Goal: Task Accomplishment & Management: Manage account settings

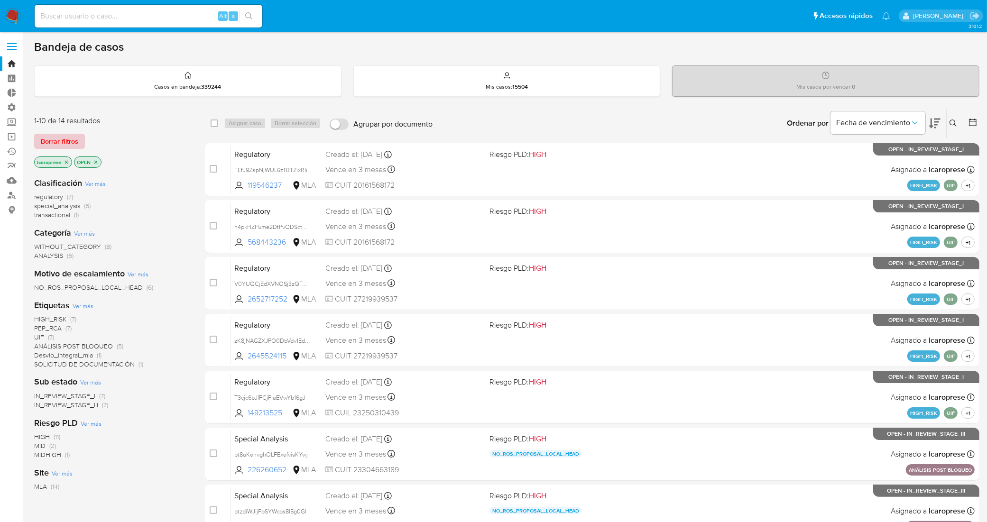
click at [65, 143] on span "Borrar filtros" at bounding box center [59, 141] width 37 height 13
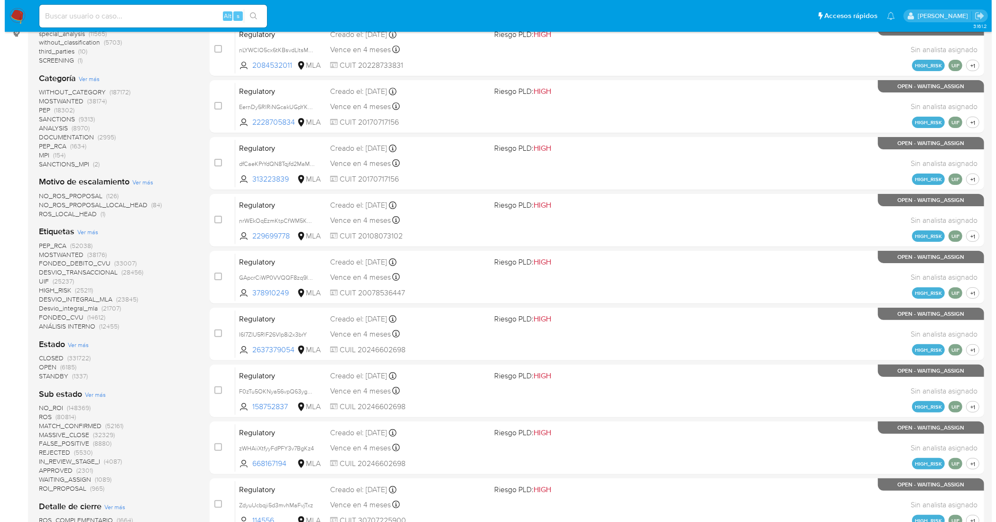
scroll to position [178, 0]
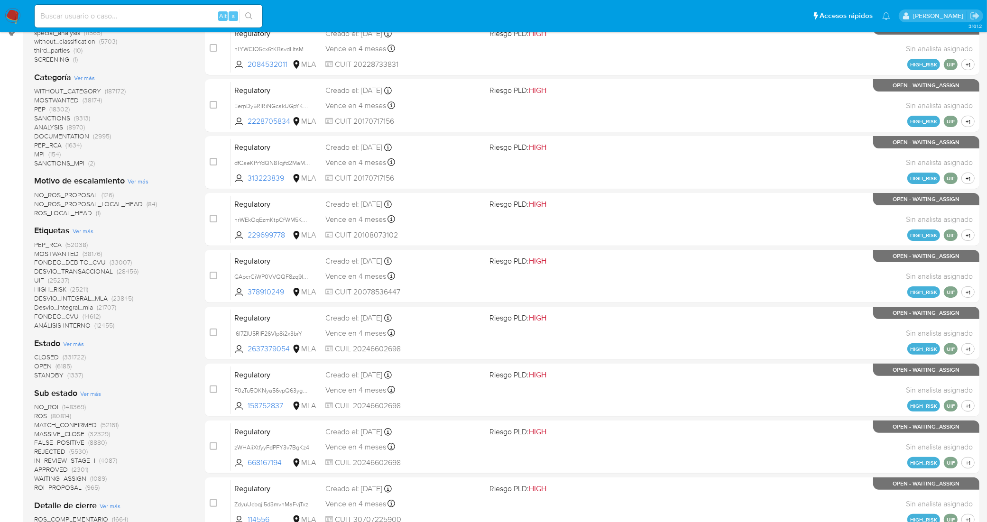
click at [86, 228] on span "Ver más" at bounding box center [83, 231] width 21 height 9
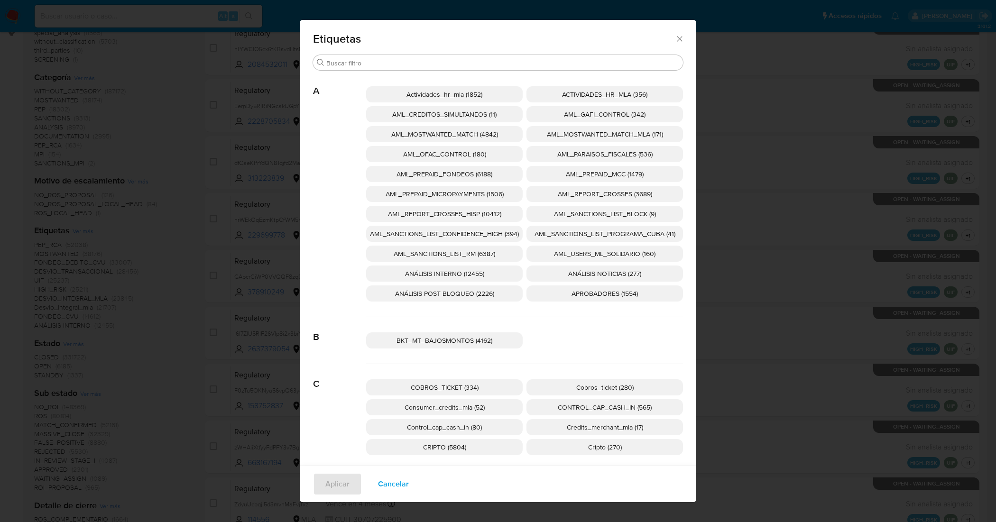
click at [499, 237] on span "AML_SANCTIONS_LIST_CONFIDENCE_HIGH (394)" at bounding box center [444, 233] width 149 height 9
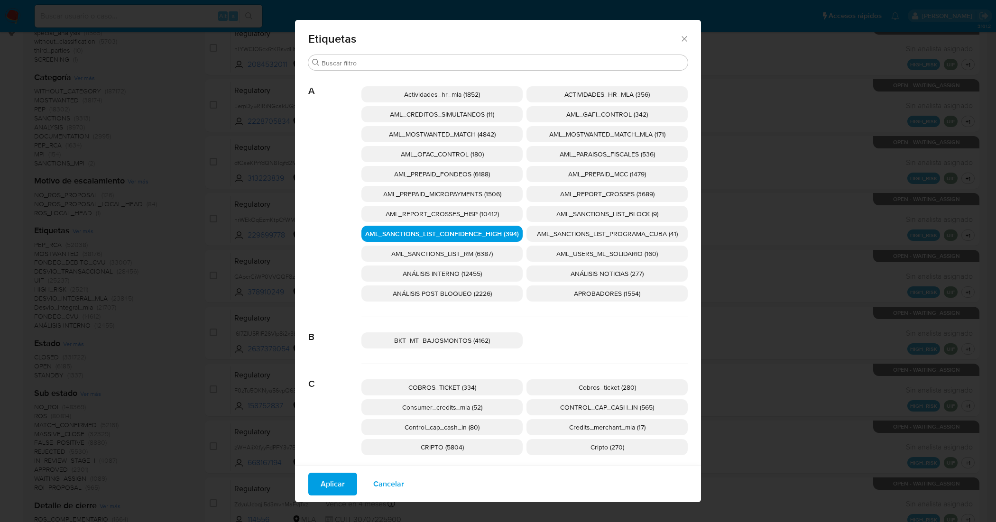
click at [580, 239] on p "AML_SANCTIONS_LIST_PROGRAMA_CUBA (41)" at bounding box center [606, 234] width 161 height 16
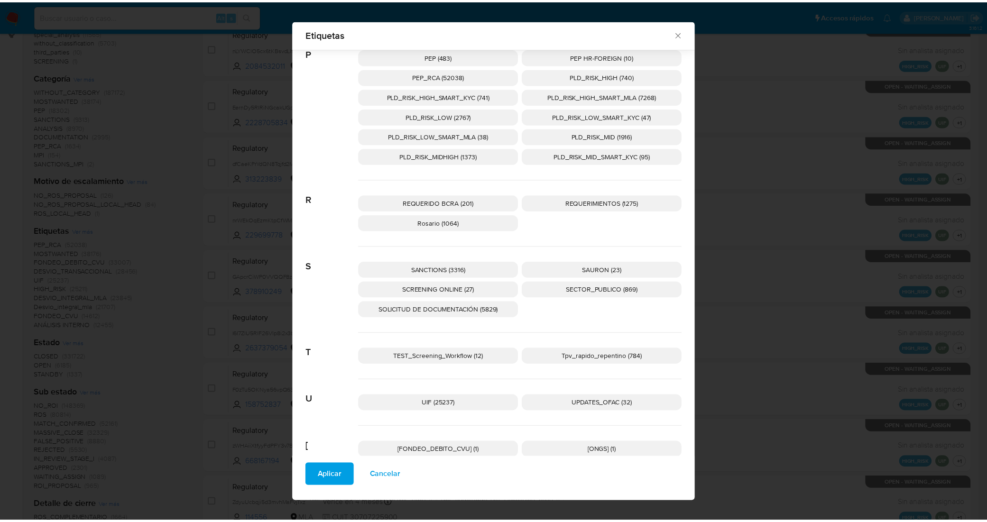
scroll to position [1374, 0]
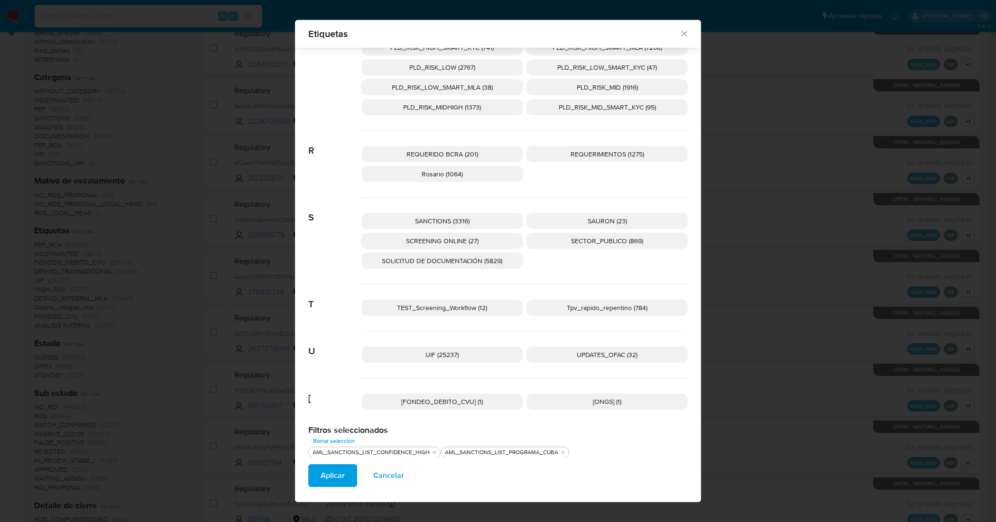
click at [605, 357] on span "UPDATES_OFAC (32)" at bounding box center [607, 354] width 61 height 9
click at [472, 221] on p "SANCTIONS (3316)" at bounding box center [441, 221] width 161 height 16
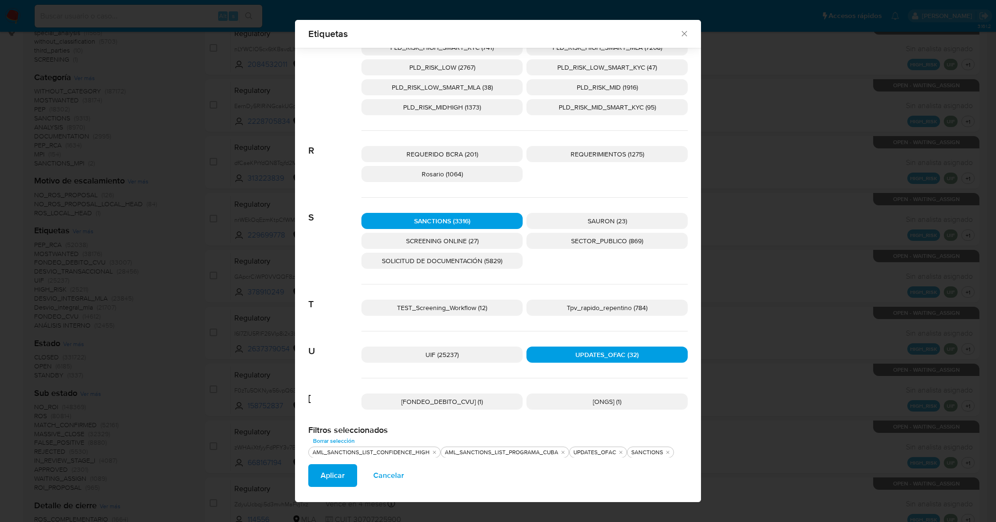
click at [476, 232] on div "SANCTIONS (3316) SAURON (23) SCREENING ONLINE (27) SECTOR_PUBLICO (869) SOLICIT…" at bounding box center [524, 241] width 326 height 87
click at [476, 240] on p "SCREENING ONLINE (27)" at bounding box center [441, 241] width 161 height 16
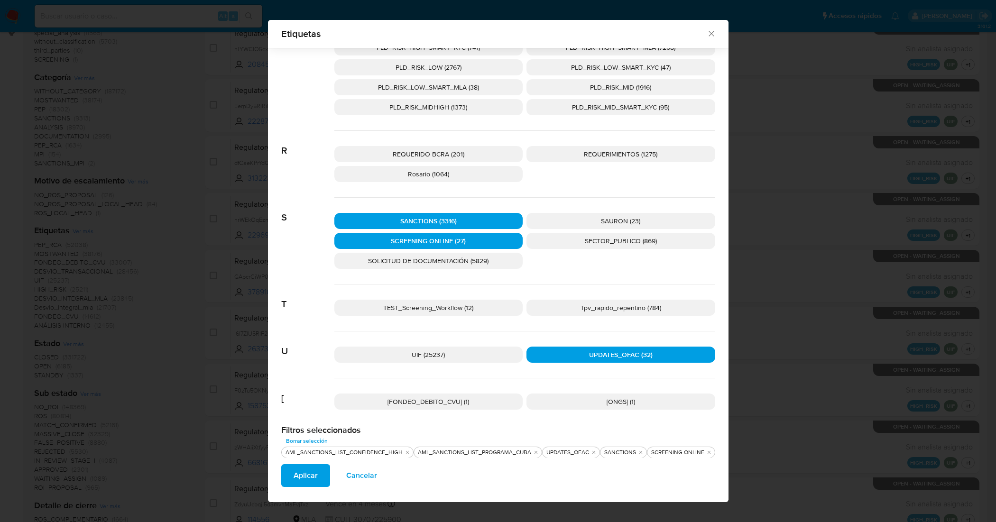
click at [311, 469] on span "Aplicar" at bounding box center [305, 475] width 24 height 21
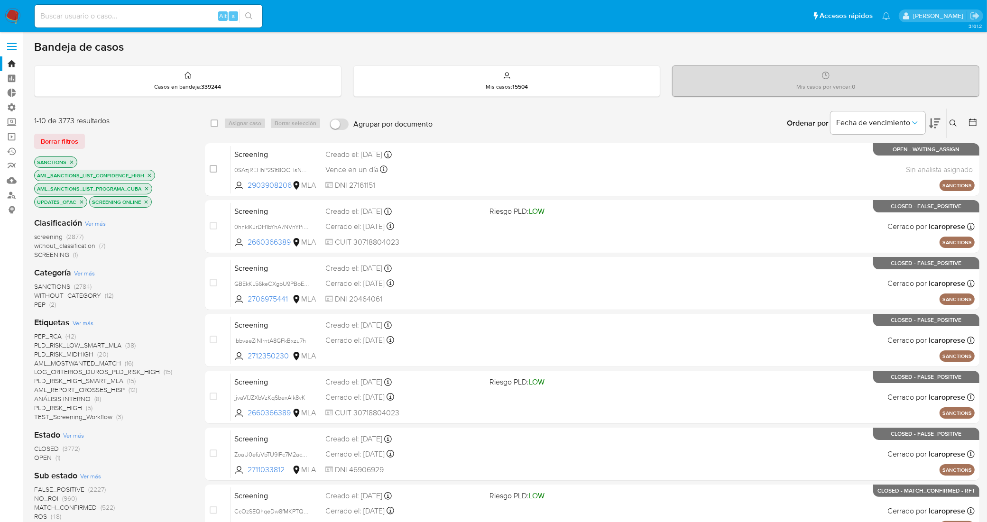
click at [40, 458] on span "OPEN" at bounding box center [43, 457] width 18 height 9
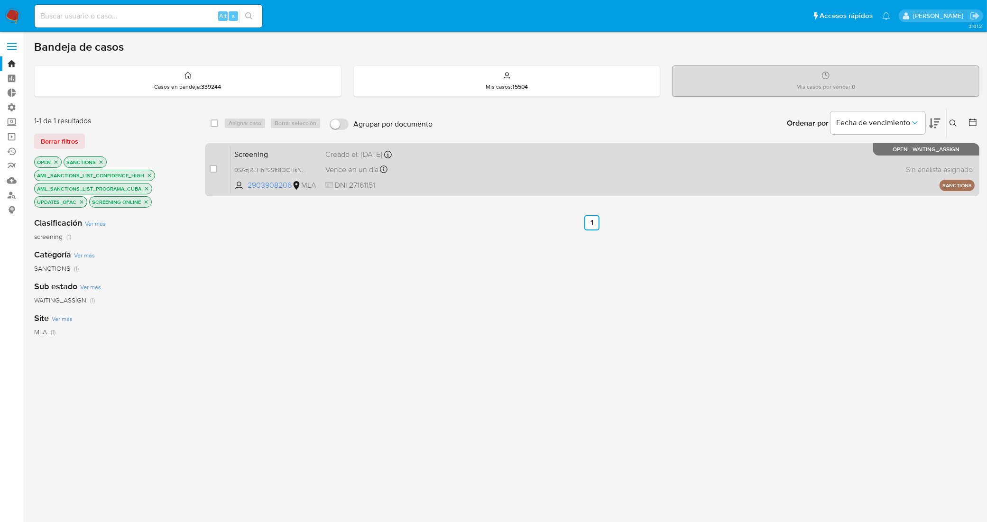
click at [292, 149] on span "Screening" at bounding box center [275, 153] width 83 height 12
click at [216, 170] on input "checkbox" at bounding box center [214, 169] width 8 height 8
checkbox input "true"
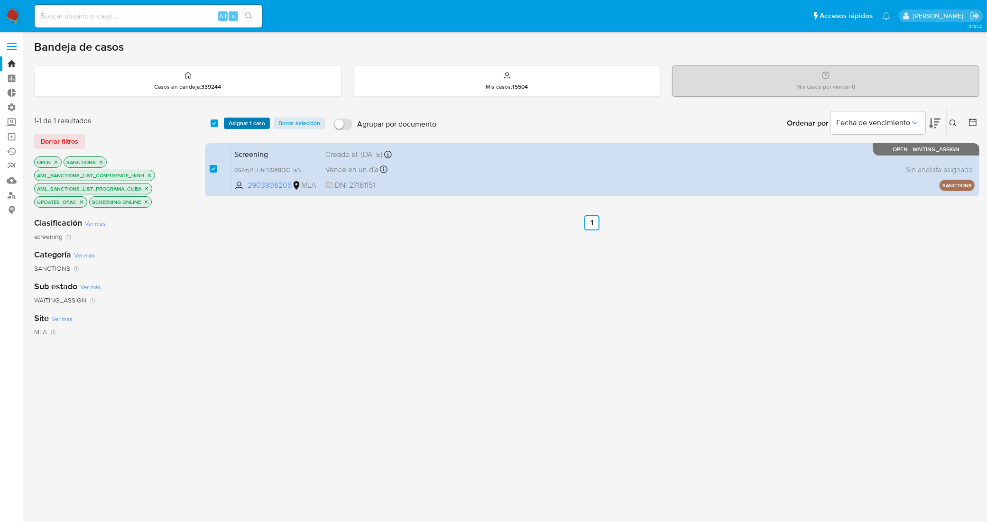
click at [242, 121] on span "Asignar 1 caso" at bounding box center [247, 123] width 37 height 9
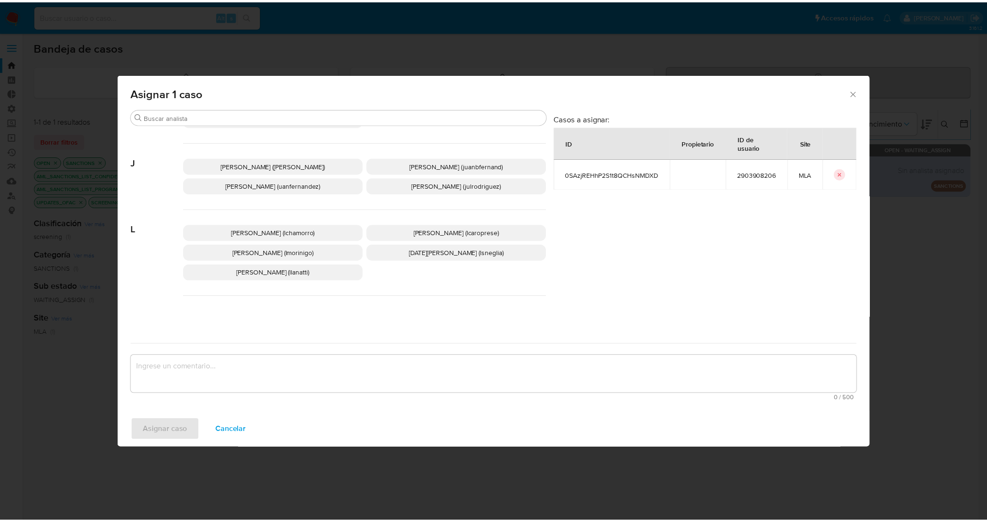
scroll to position [296, 0]
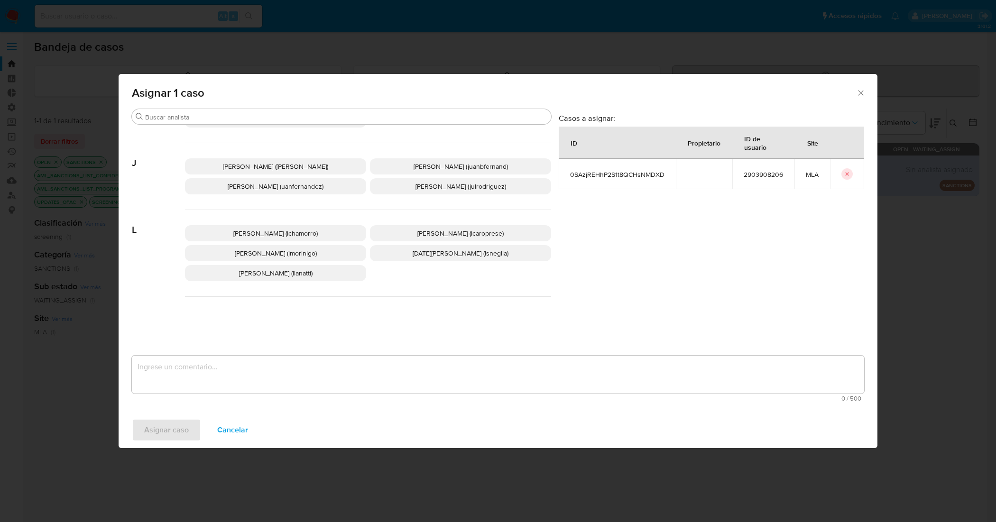
click at [429, 235] on span "Leandro Ezequiel Caroprese (lcaroprese)" at bounding box center [460, 233] width 86 height 9
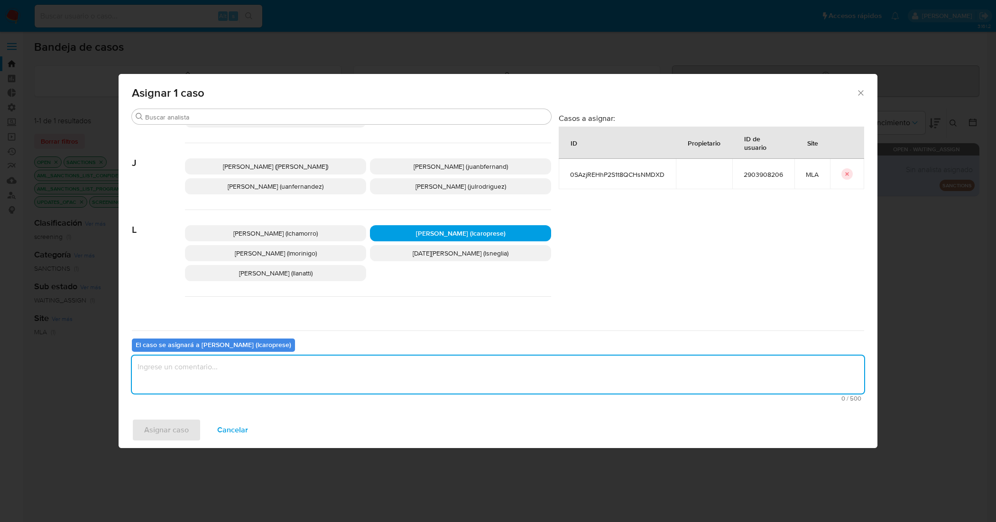
click at [375, 372] on textarea "assign-modal" at bounding box center [498, 375] width 732 height 38
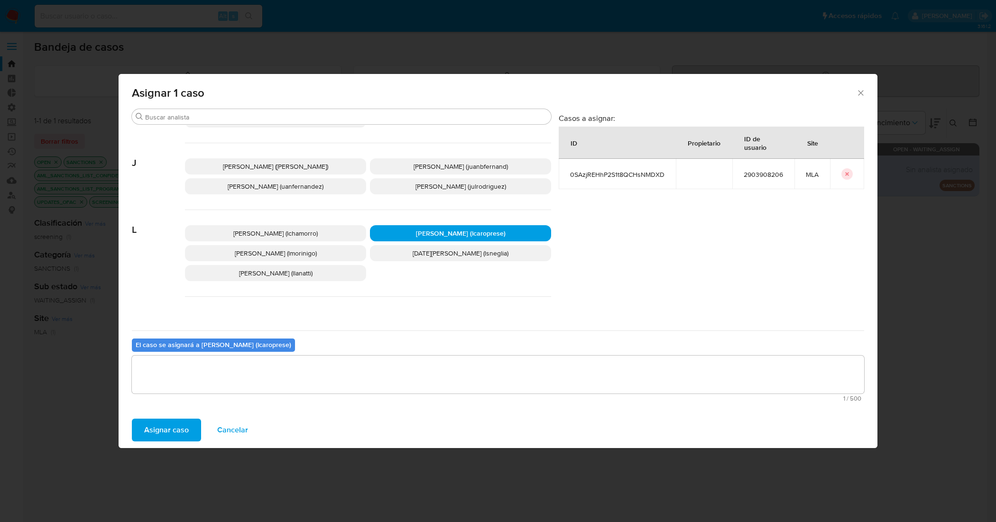
click at [164, 434] on span "Asignar caso" at bounding box center [166, 430] width 45 height 21
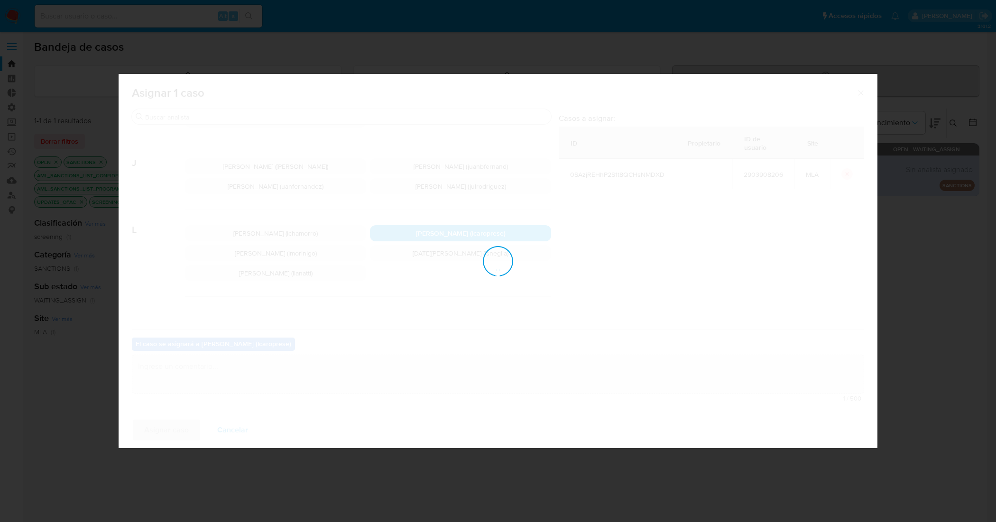
checkbox input "false"
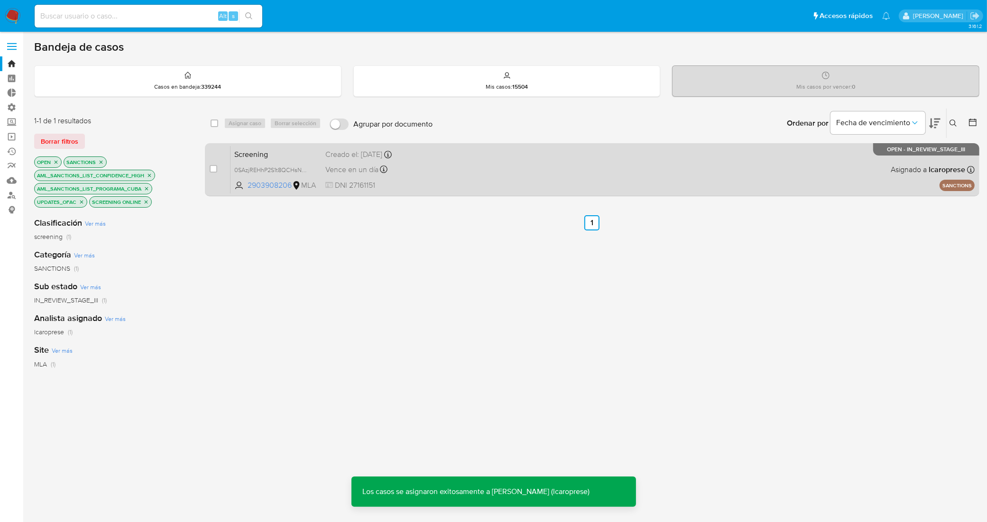
click at [283, 153] on span "Screening" at bounding box center [275, 153] width 83 height 12
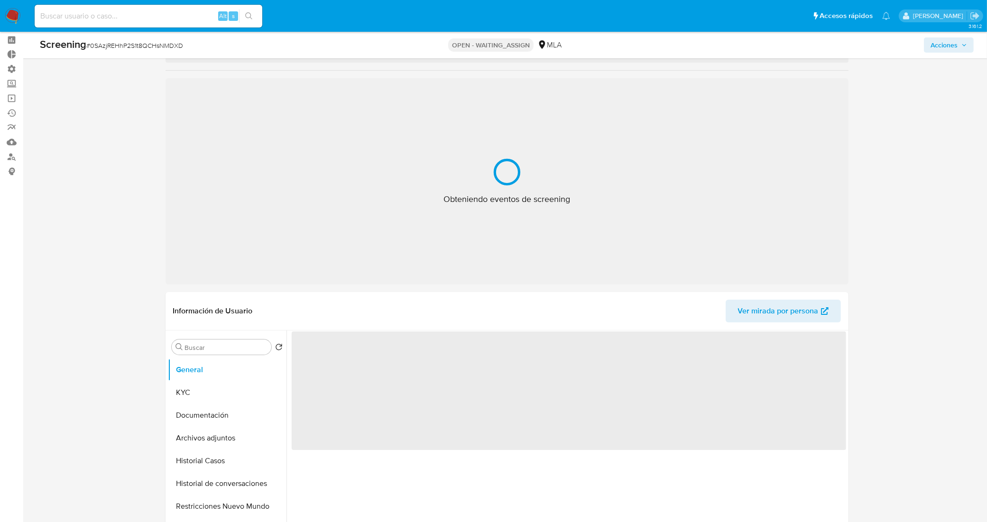
scroll to position [59, 0]
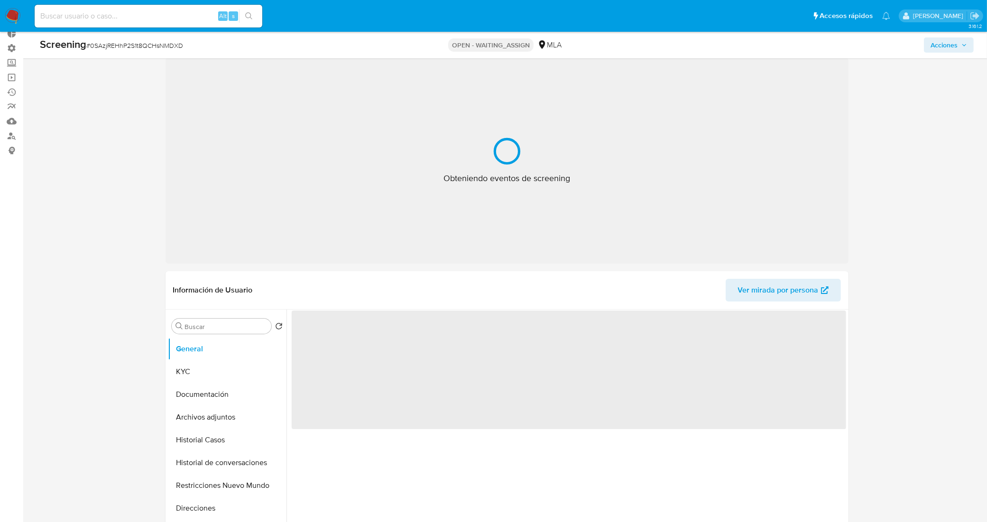
select select "10"
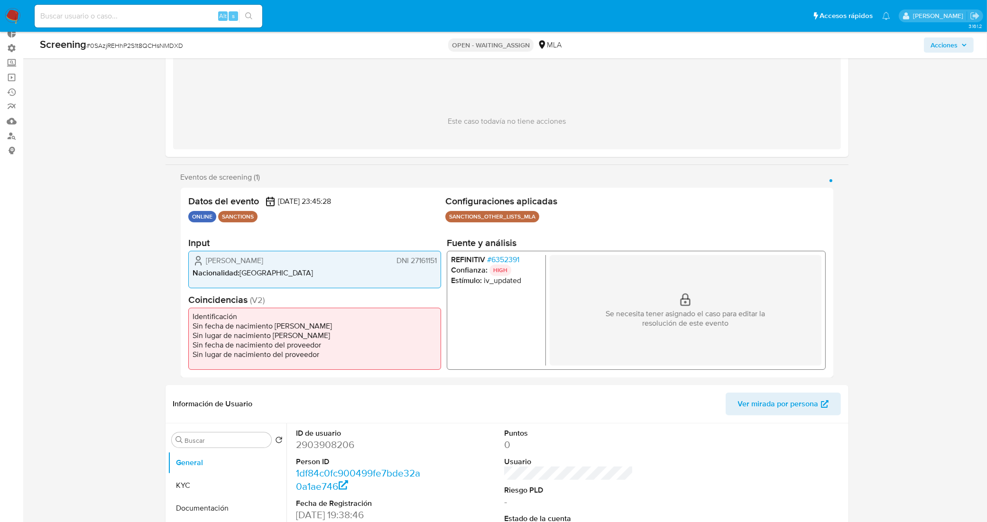
click at [513, 256] on span "# 6352391" at bounding box center [502, 259] width 32 height 9
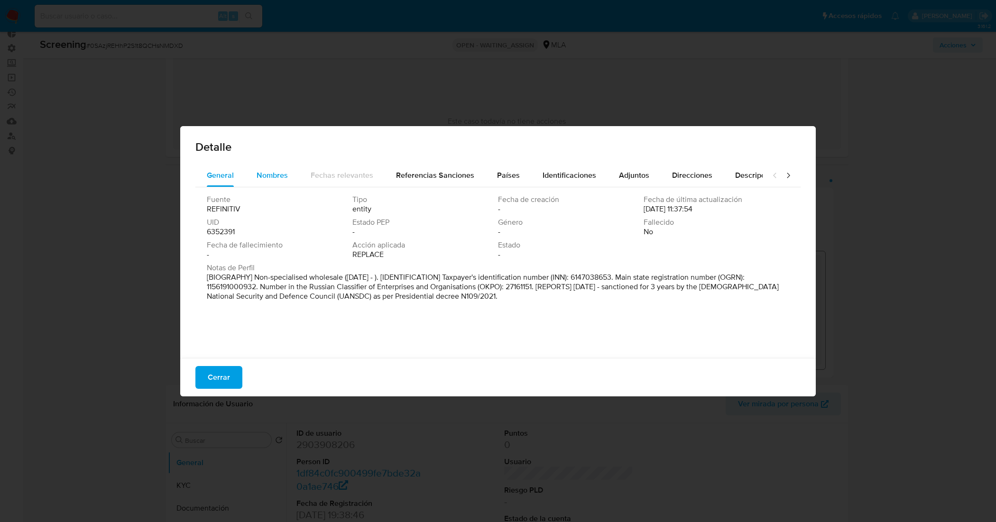
click at [280, 178] on span "Nombres" at bounding box center [271, 175] width 31 height 11
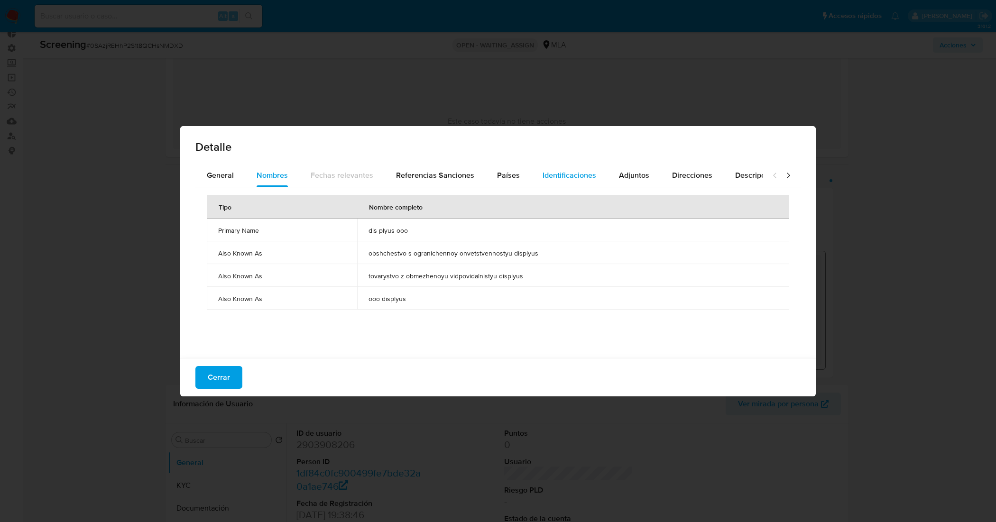
click at [570, 173] on span "Identificaciones" at bounding box center [569, 175] width 54 height 11
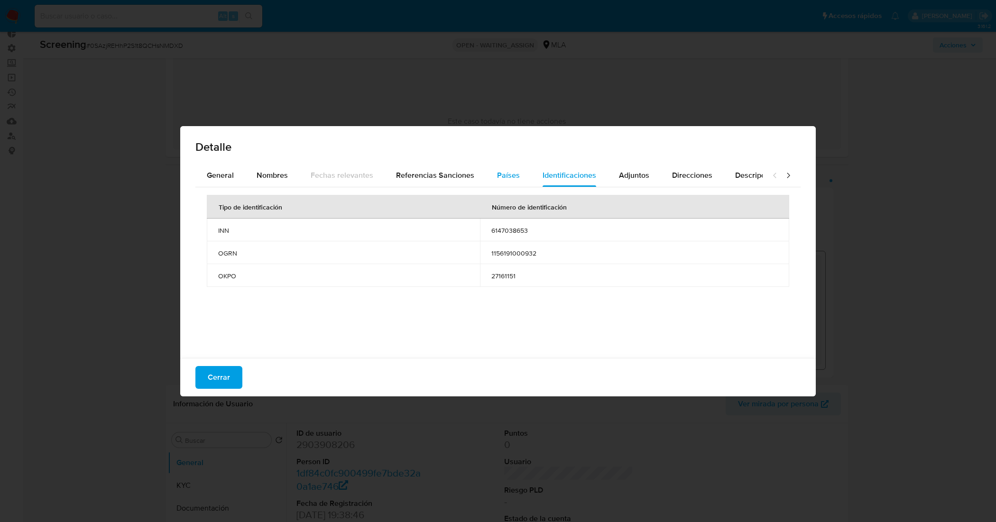
click at [504, 176] on span "Países" at bounding box center [508, 175] width 23 height 11
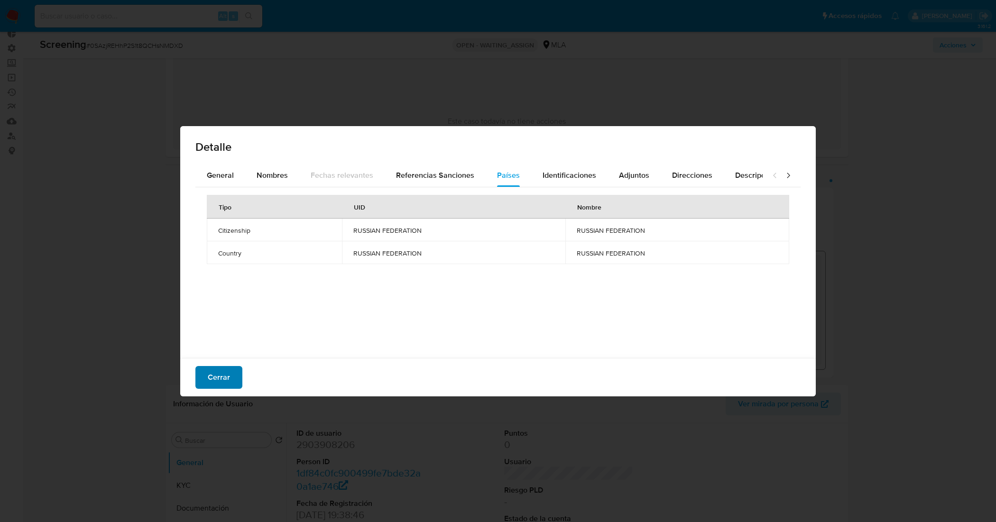
click at [229, 378] on button "Cerrar" at bounding box center [218, 377] width 47 height 23
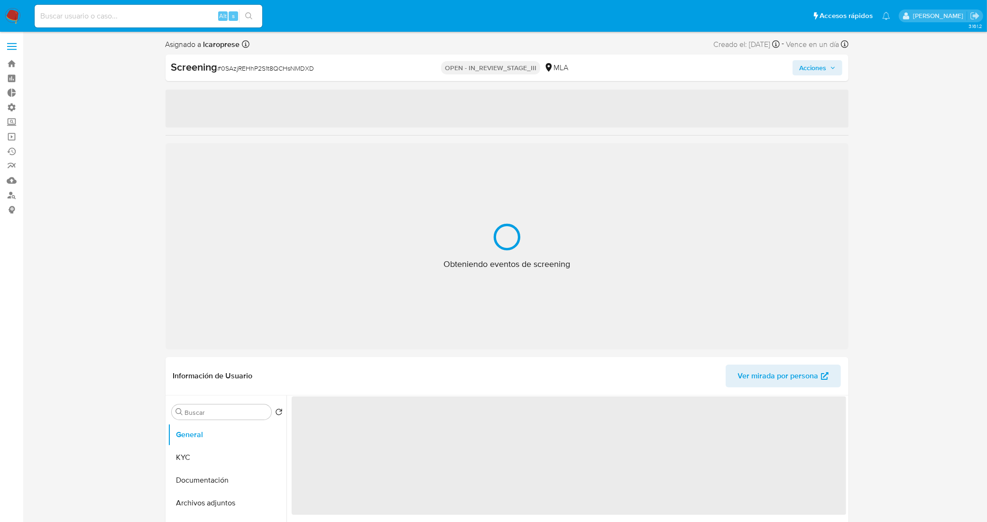
select select "10"
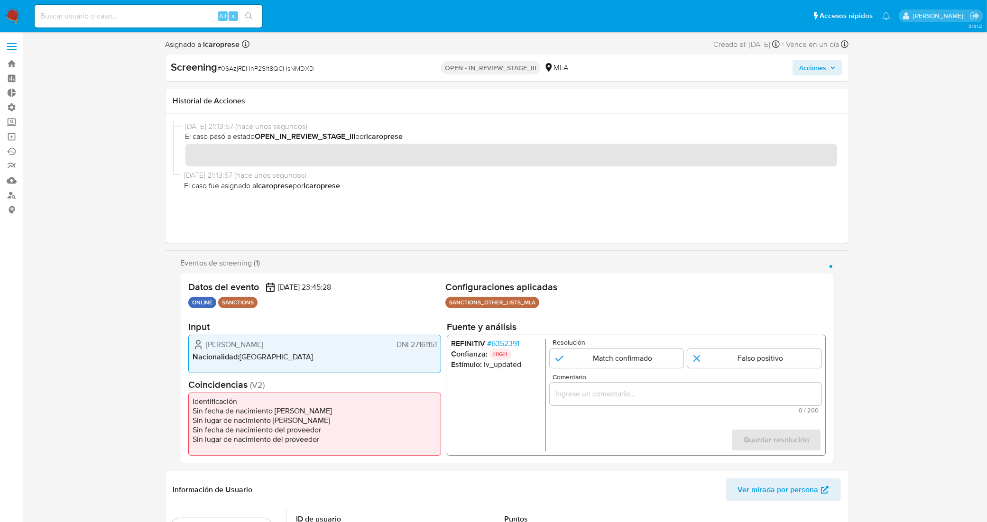
click at [751, 362] on input "1 de 1" at bounding box center [754, 358] width 134 height 19
radio input "true"
click at [479, 387] on ul "REFINITIV # 6352391 Confianza: HIGH Estímulo : iv_updated" at bounding box center [497, 395] width 95 height 112
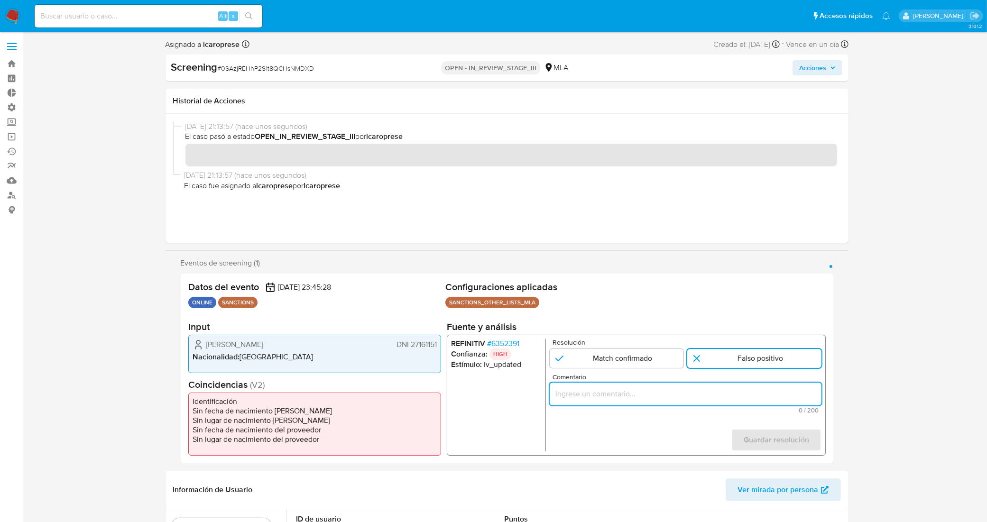
click at [595, 396] on input "Comentario" at bounding box center [685, 394] width 272 height 12
paste input "Se desestima ya que no coincide tipo de persona, nombre completo entre el usuar…"
drag, startPoint x: 660, startPoint y: 396, endPoint x: 472, endPoint y: 430, distance: 191.3
click at [472, 430] on div "REFINITIV # 6352391 Confianza: HIGH Estímulo : iv_updated Resolución Match conf…" at bounding box center [635, 395] width 379 height 121
click at [661, 392] on input "Se desestima ya que no coincide tipo de persona, nombre completo entre el usuar…" at bounding box center [685, 394] width 272 height 12
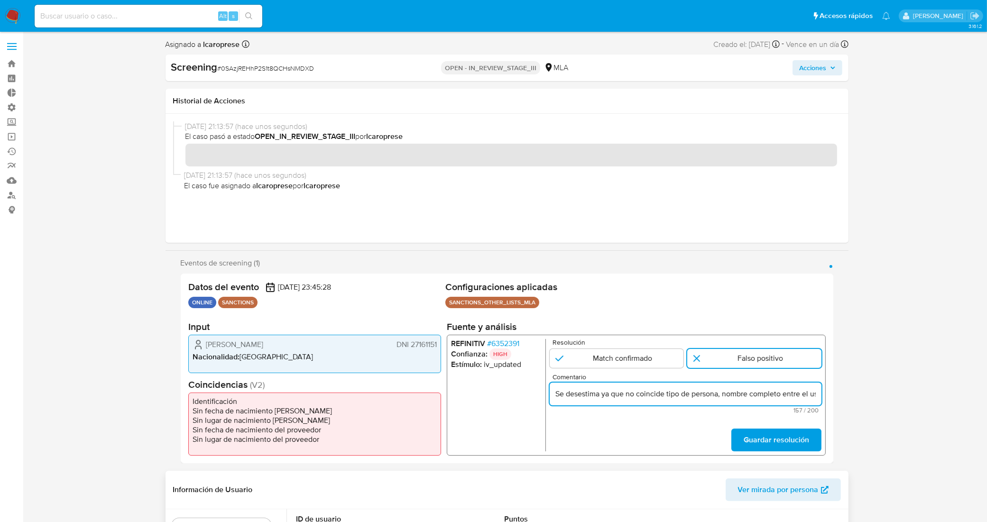
type input "Se desestima ya que no coincide tipo de persona, nombre completo entre el usuar…"
click at [407, 278] on div "Datos del evento 03/10/2025 23:45:28 ONLINE SANCTIONS Configuraciones aplicadas…" at bounding box center [507, 369] width 652 height 190
click at [509, 345] on span "# 6352391" at bounding box center [502, 343] width 32 height 9
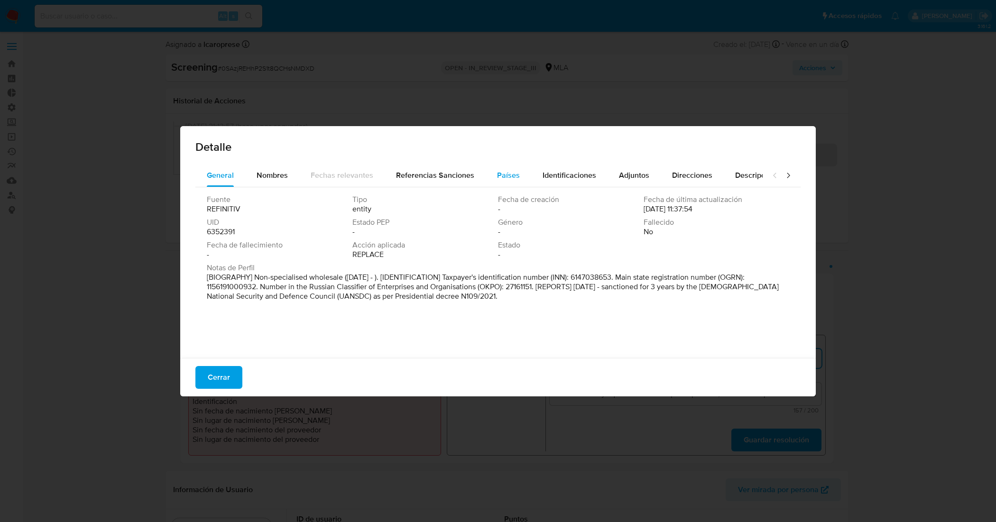
click at [506, 173] on span "Países" at bounding box center [508, 175] width 23 height 11
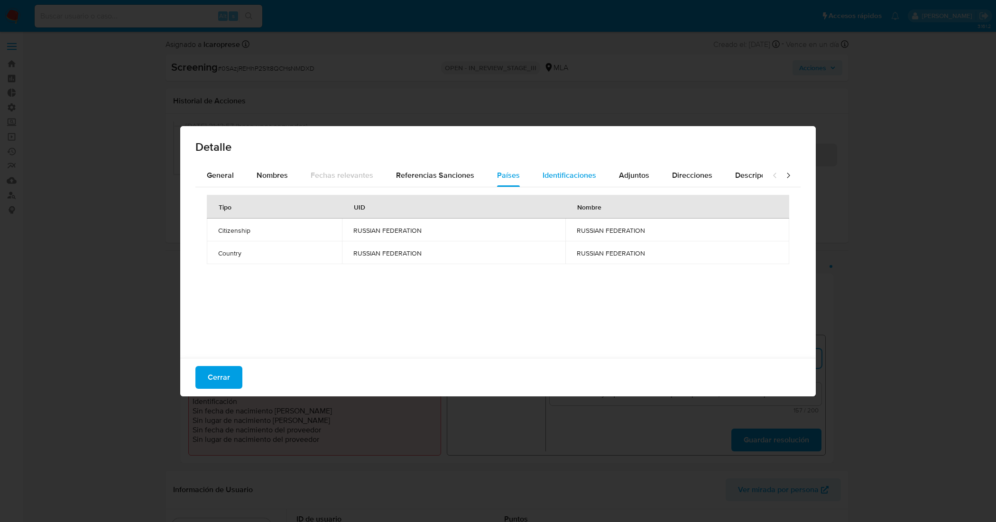
click at [569, 172] on span "Identificaciones" at bounding box center [569, 175] width 54 height 11
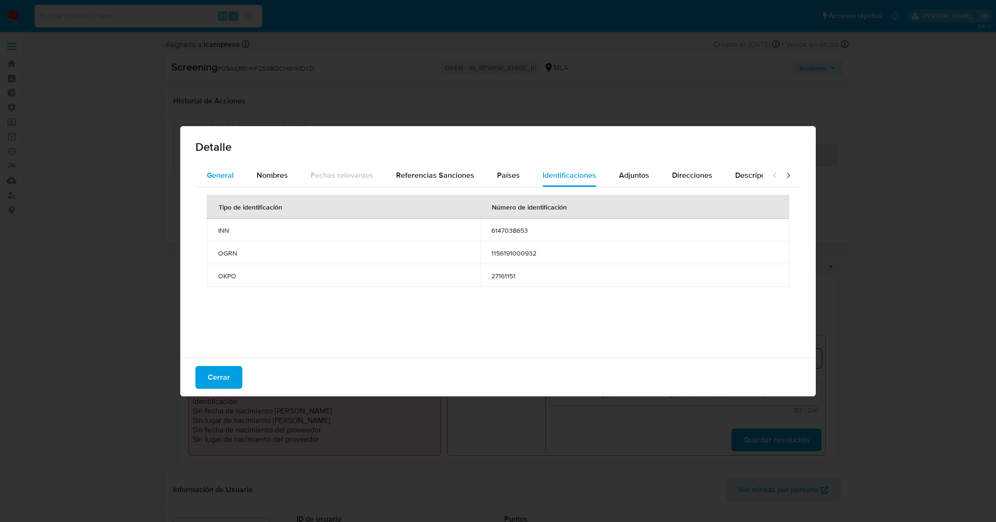
click at [229, 172] on span "General" at bounding box center [220, 175] width 27 height 11
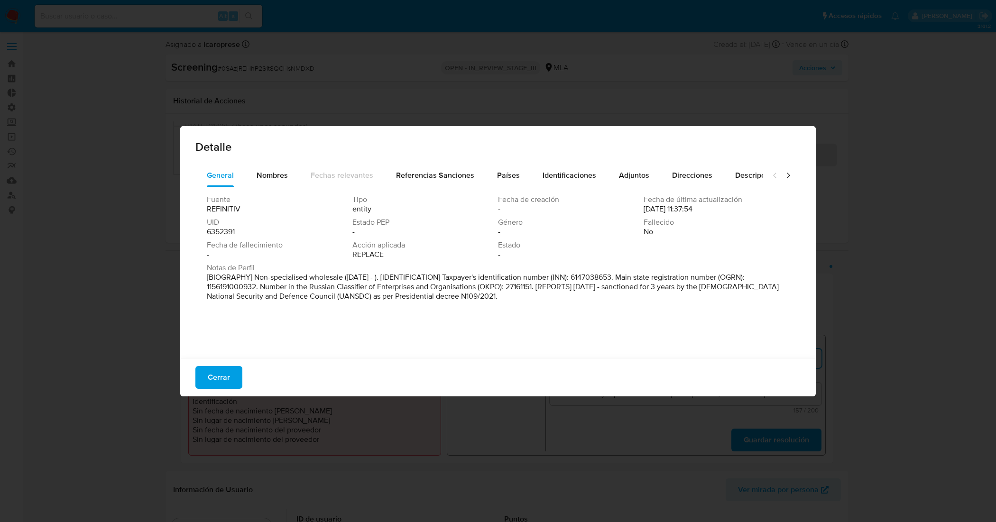
click at [225, 381] on span "Cerrar" at bounding box center [219, 377] width 22 height 21
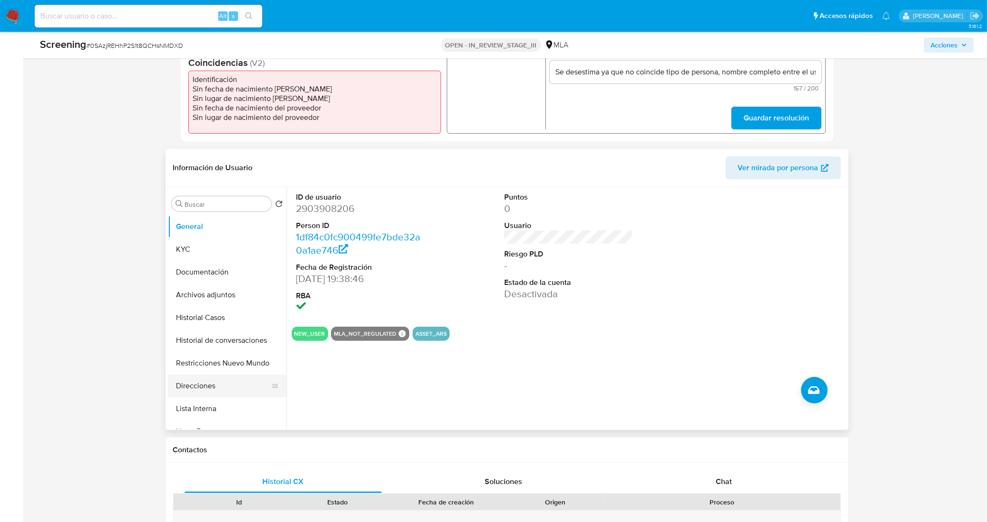
scroll to position [296, 0]
click at [219, 270] on button "Documentación" at bounding box center [223, 271] width 111 height 23
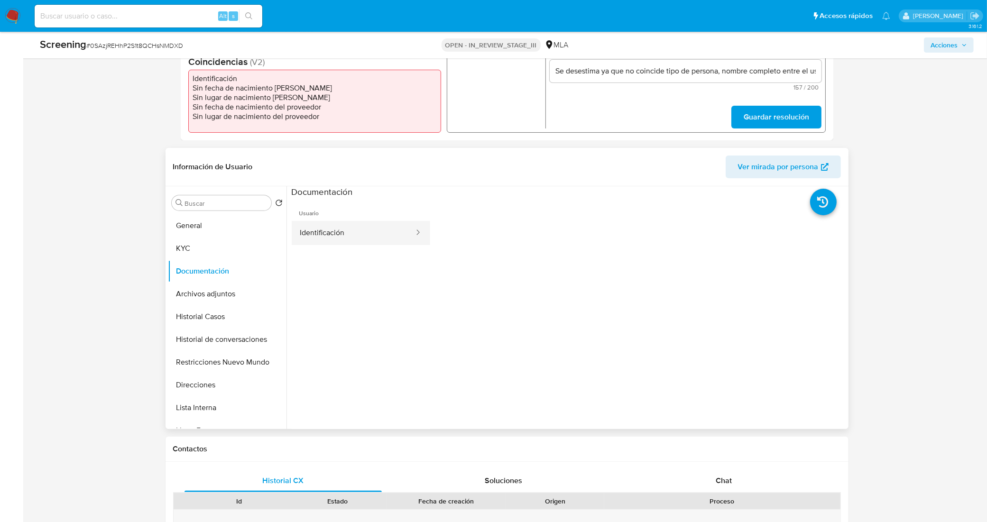
click at [352, 230] on button "Identificación" at bounding box center [353, 233] width 123 height 24
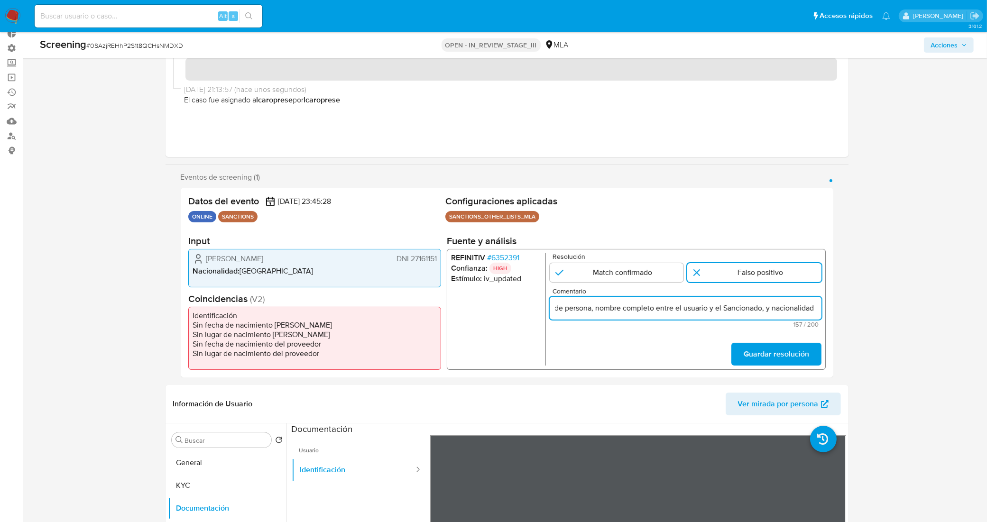
scroll to position [0, 271]
drag, startPoint x: 726, startPoint y: 311, endPoint x: 866, endPoint y: 406, distance: 169.2
click at [831, 321] on div "Datos del evento 03/10/2025 23:45:28 ONLINE SANCTIONS Configuraciones aplicadas…" at bounding box center [507, 283] width 652 height 190
click at [649, 357] on form "Resolución Match confirmado Falso positivo Comentario Se desestima ya que no co…" at bounding box center [685, 309] width 272 height 112
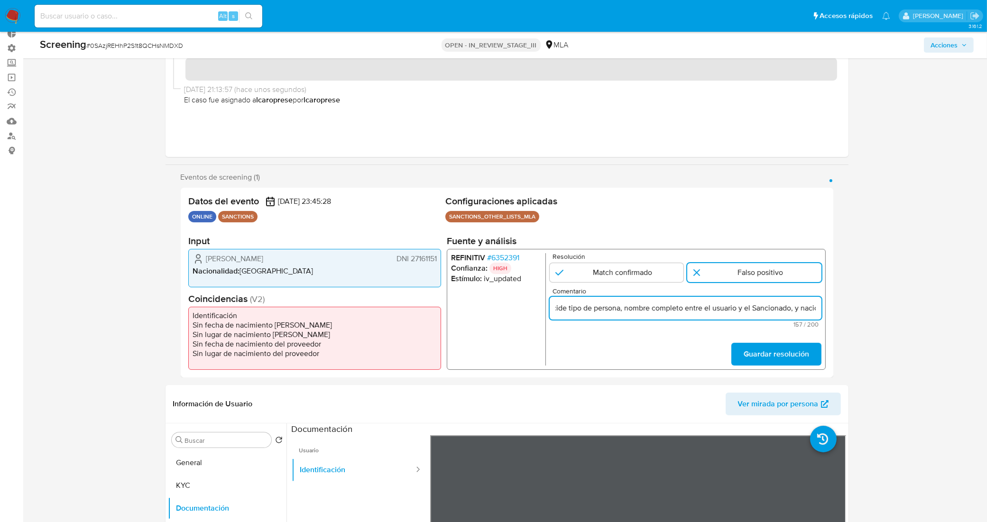
scroll to position [0, 271]
drag, startPoint x: 781, startPoint y: 307, endPoint x: 847, endPoint y: 311, distance: 65.6
click at [845, 311] on div "Eventos de screening (1) Página 1 Datos del evento 03/10/2025 23:45:28 ONLINE S…" at bounding box center [506, 275] width 683 height 205
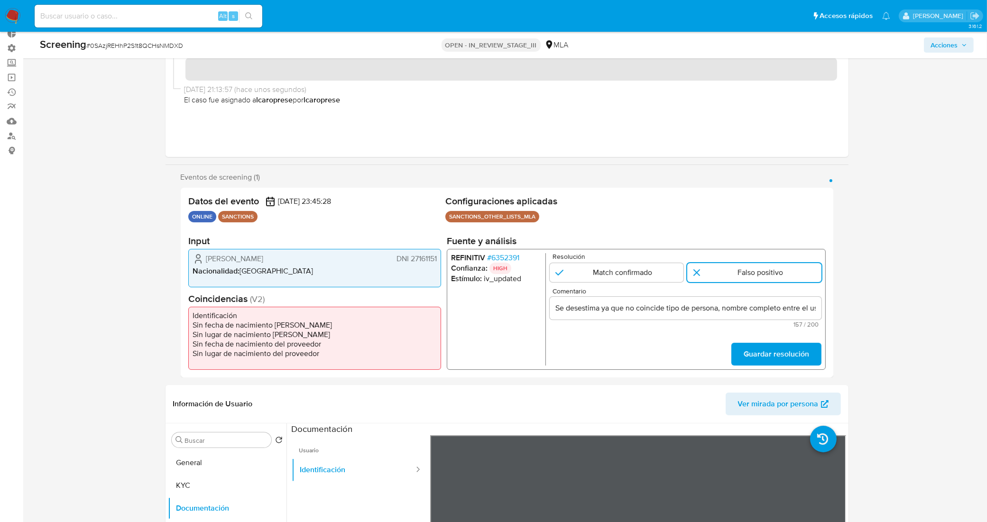
click at [691, 333] on form "Resolución Match confirmado Falso positivo Comentario Se desestima ya que no co…" at bounding box center [685, 309] width 272 height 112
click at [755, 355] on span "Guardar resolución" at bounding box center [775, 354] width 65 height 21
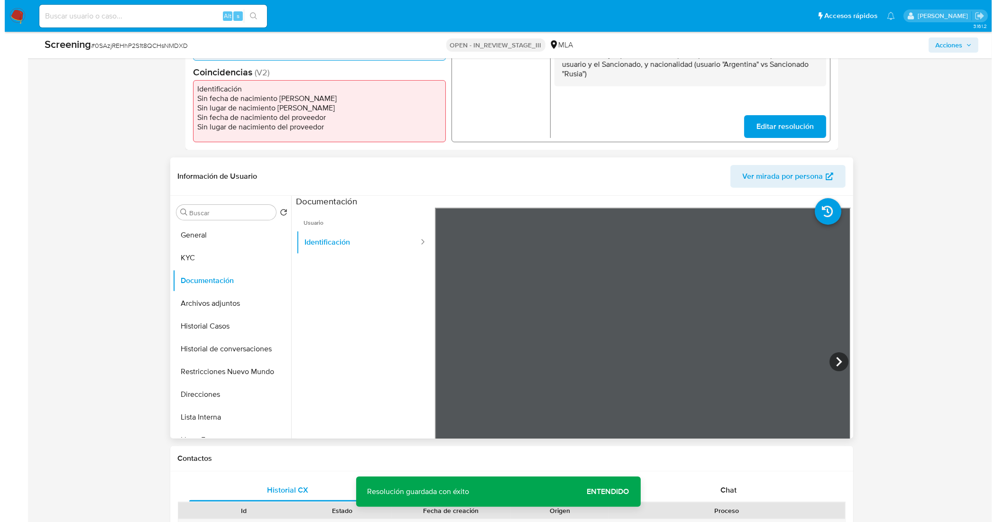
scroll to position [296, 0]
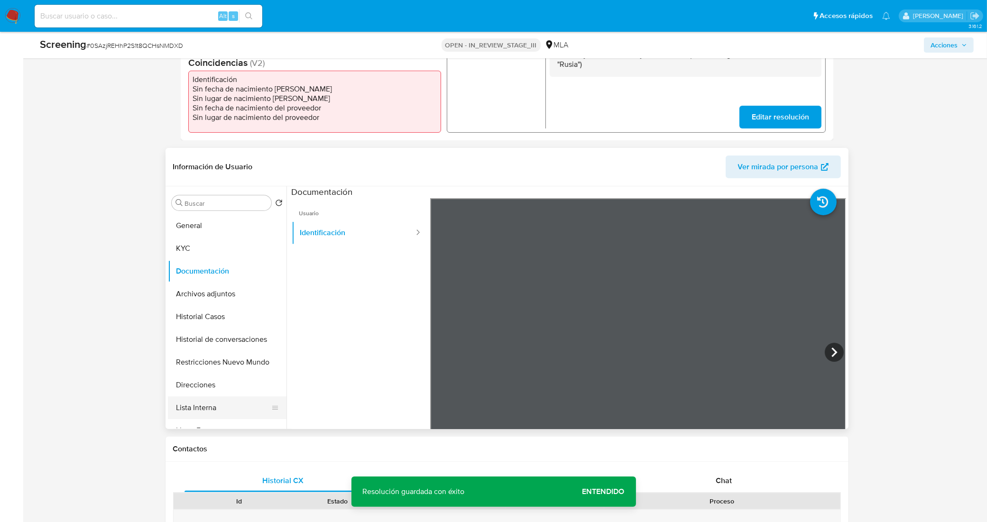
click at [215, 407] on button "Lista Interna" at bounding box center [223, 407] width 111 height 23
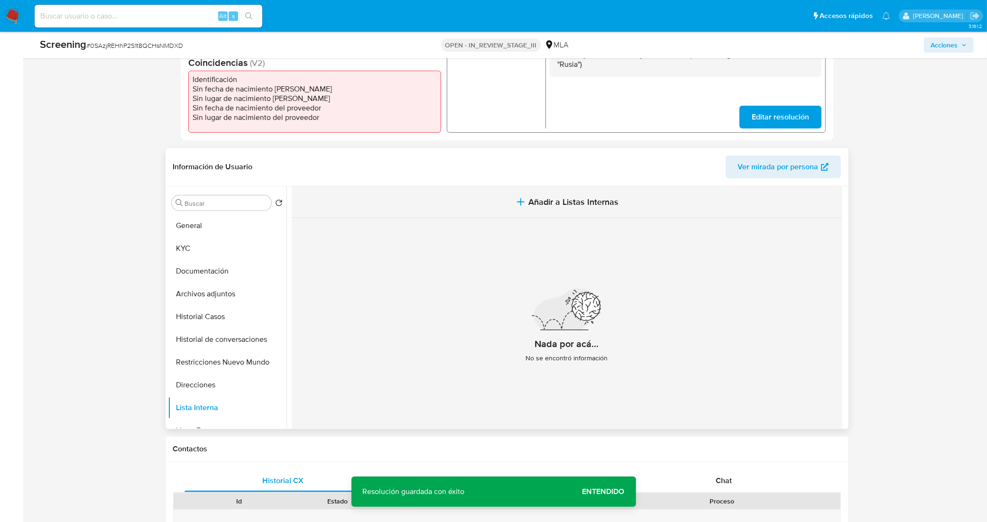
click at [582, 198] on span "Añadir a Listas Internas" at bounding box center [573, 202] width 90 height 10
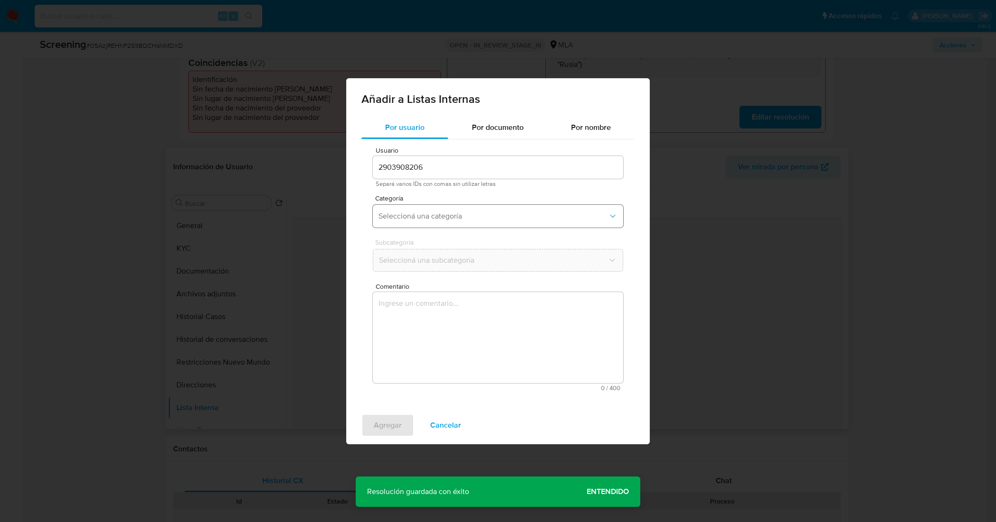
click at [491, 221] on button "Seleccioná una categoría" at bounding box center [498, 216] width 250 height 23
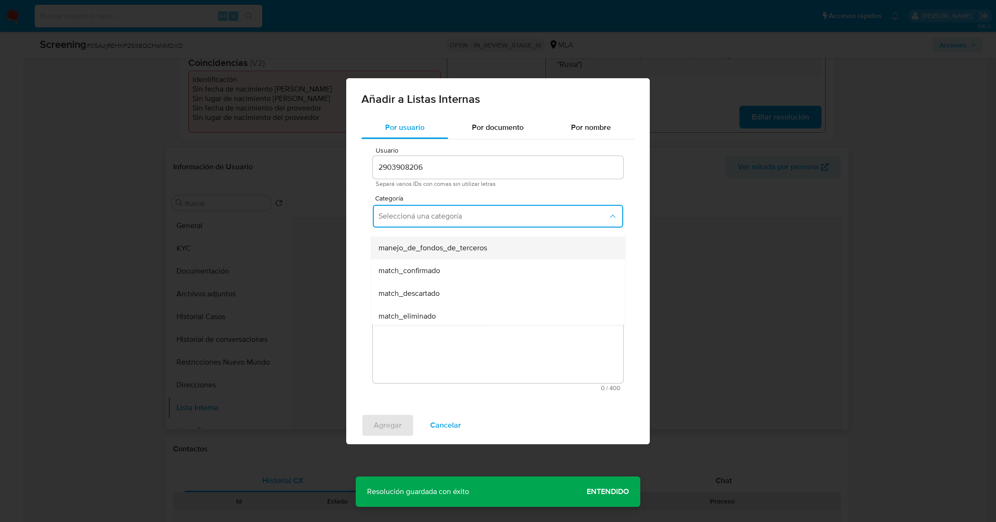
scroll to position [59, 0]
click at [442, 274] on div "match_descartado" at bounding box center [494, 273] width 233 height 23
click at [436, 261] on span "Seleccioná una subcategoría" at bounding box center [492, 260] width 229 height 9
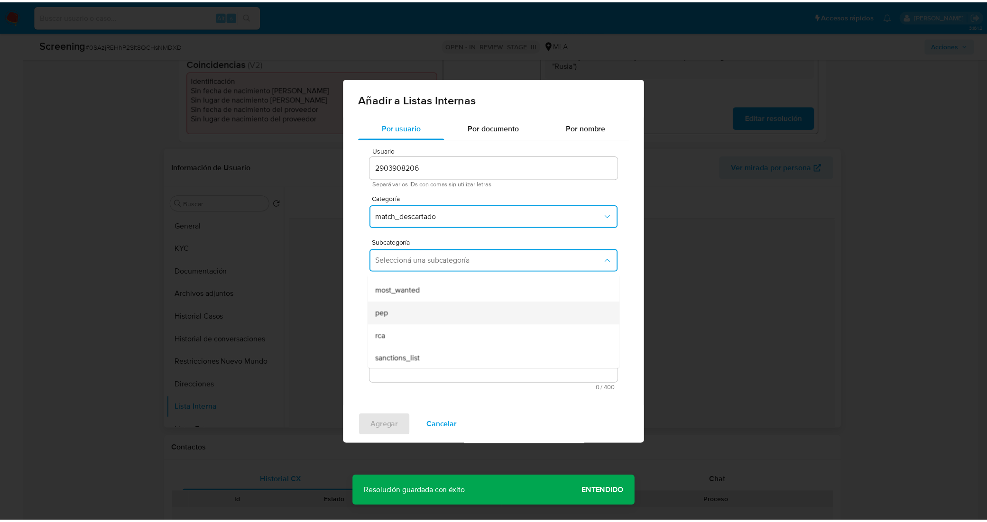
scroll to position [64, 0]
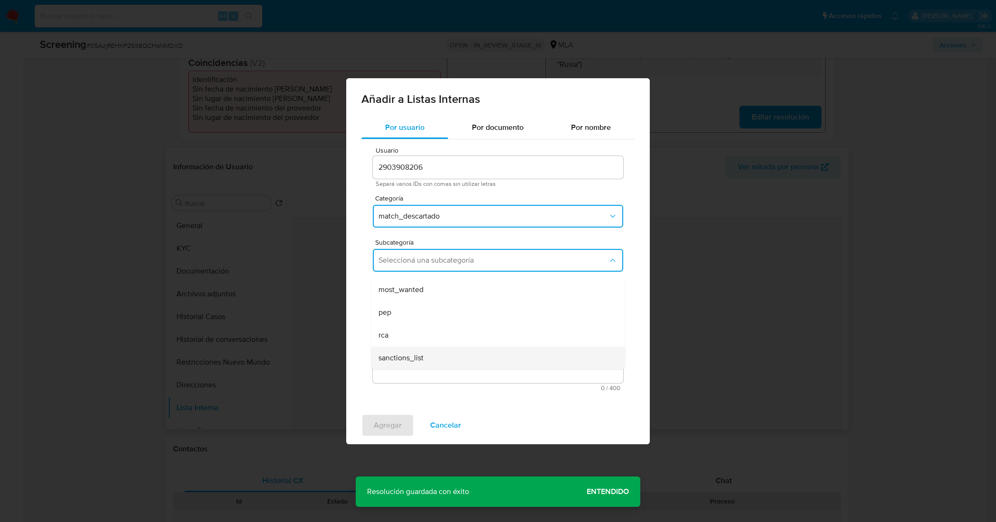
click at [446, 358] on div "sanctions_list" at bounding box center [494, 357] width 233 height 23
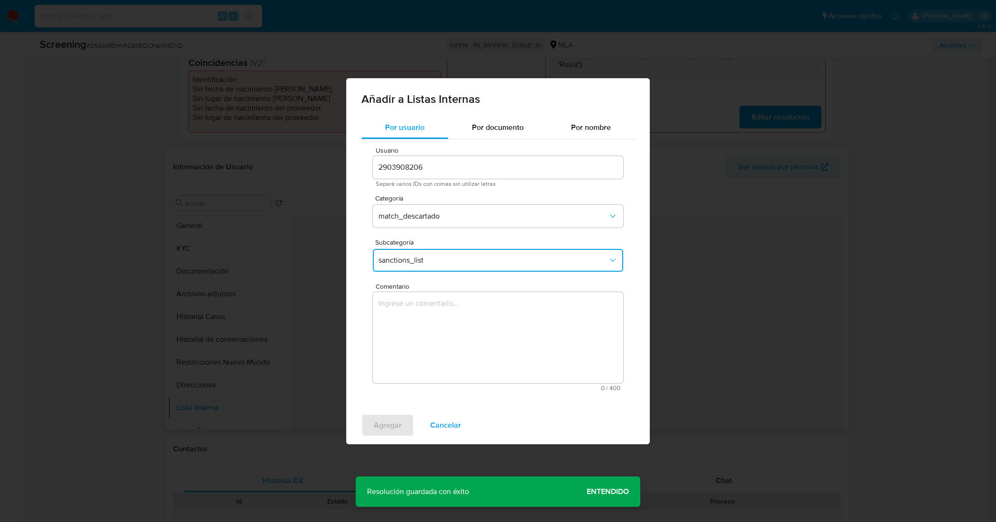
click at [454, 330] on textarea "Comentario" at bounding box center [498, 337] width 250 height 91
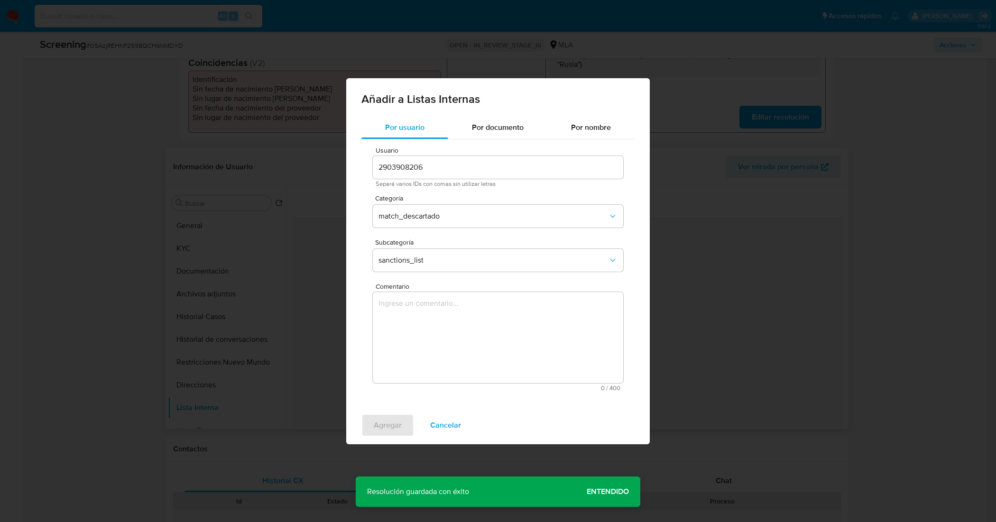
click at [439, 320] on textarea "Comentario" at bounding box center [498, 337] width 250 height 91
paste textarea "Se desestima ya que no coincide tipo de persona, nombre completo entre el usuar…"
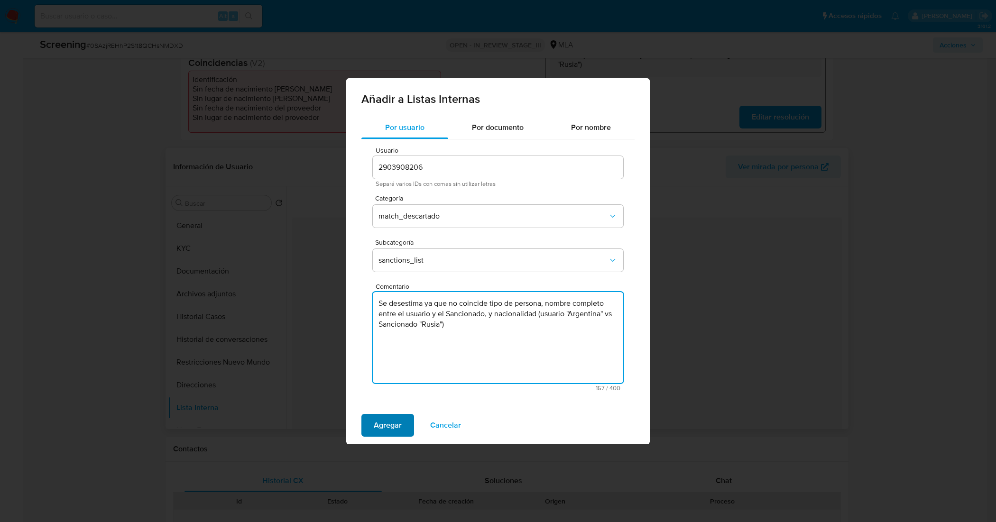
type textarea "Se desestima ya que no coincide tipo de persona, nombre completo entre el usuar…"
click at [394, 427] on span "Agregar" at bounding box center [388, 425] width 28 height 21
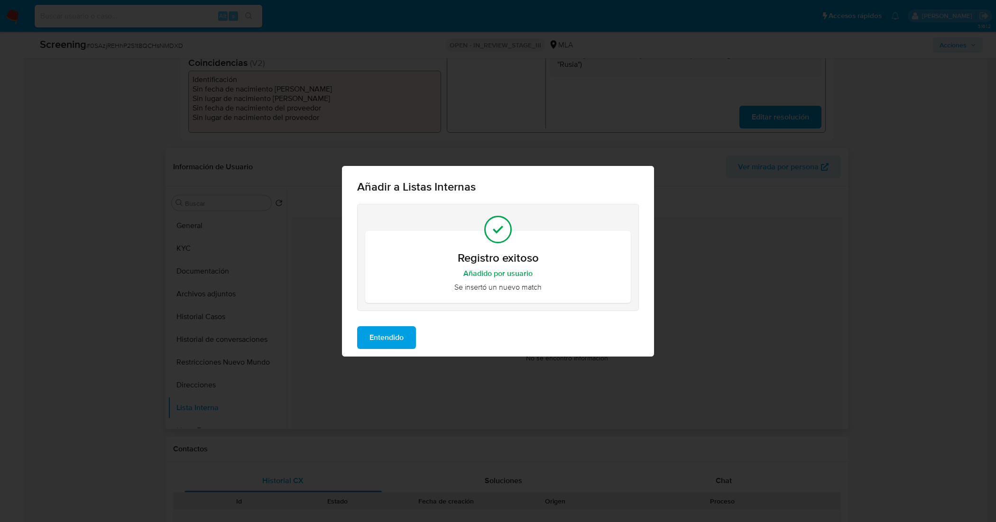
click at [397, 331] on span "Entendido" at bounding box center [386, 337] width 34 height 21
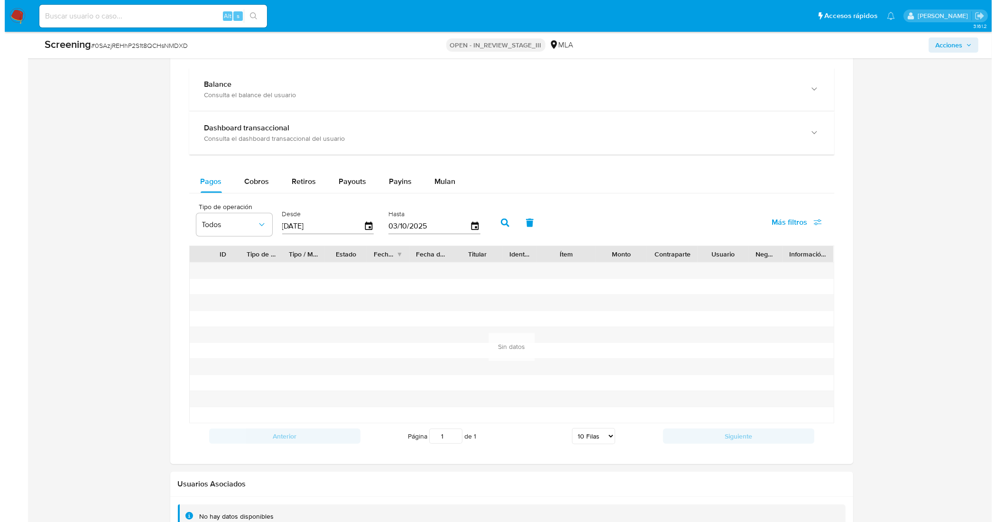
scroll to position [1237, 0]
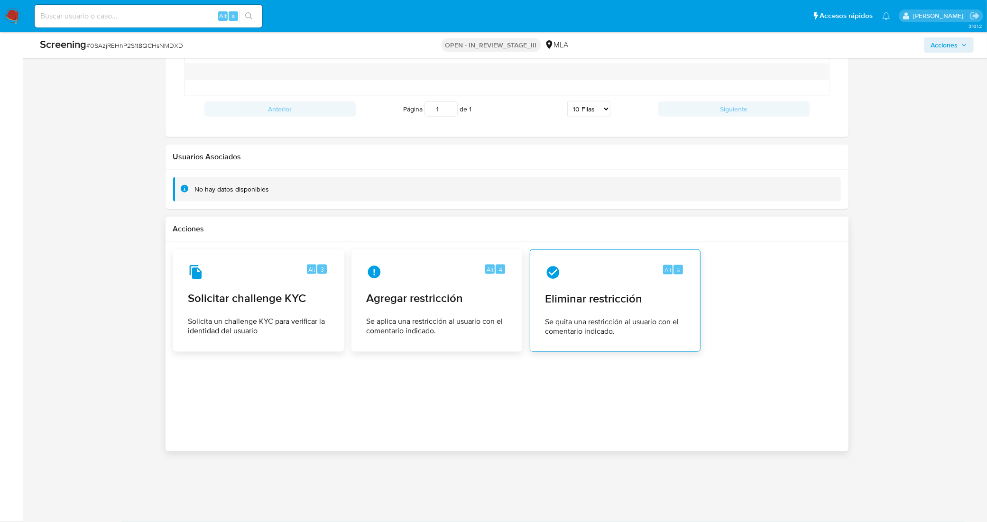
click at [589, 302] on span "Eliminar restricción" at bounding box center [614, 299] width 139 height 14
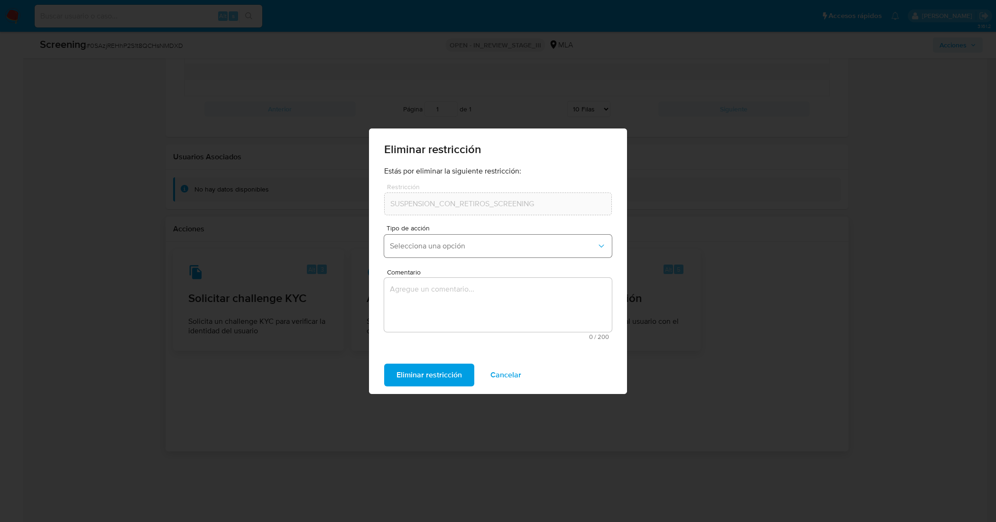
click at [499, 247] on span "Selecciona una opción" at bounding box center [493, 245] width 207 height 9
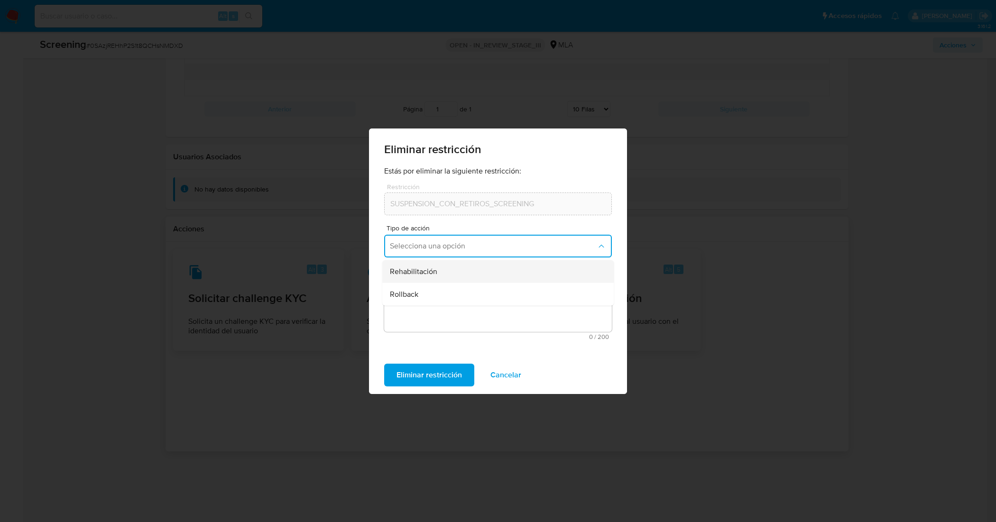
click at [457, 274] on div "Rehabilitación" at bounding box center [495, 271] width 211 height 23
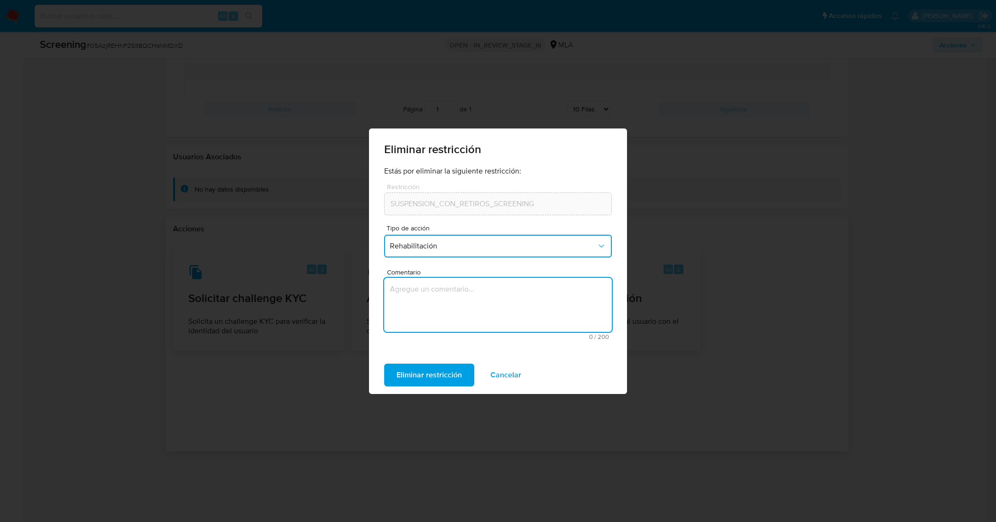
click at [450, 314] on textarea "Comentario" at bounding box center [498, 305] width 228 height 54
type textarea "AML"
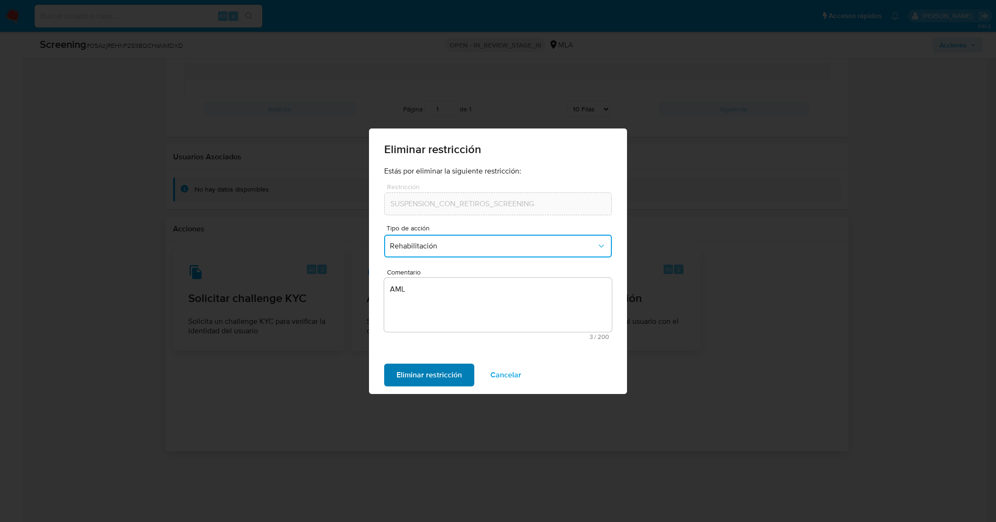
click at [443, 372] on span "Eliminar restricción" at bounding box center [428, 375] width 65 height 21
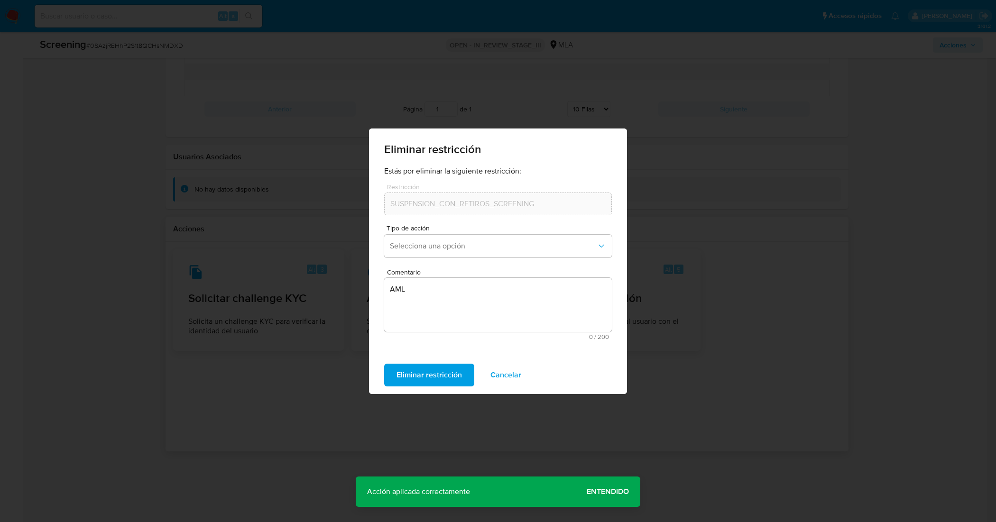
click at [611, 492] on span "Entendido" at bounding box center [607, 492] width 42 height 0
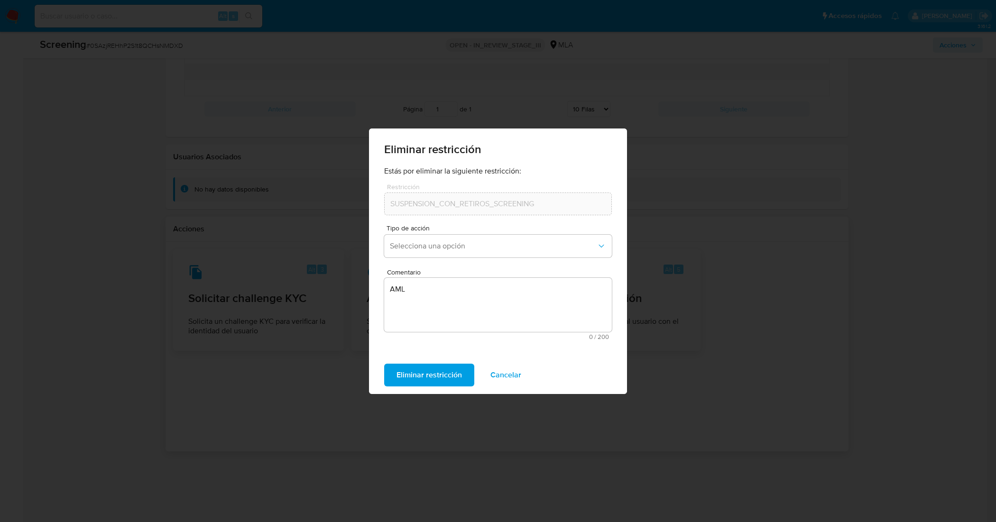
click at [414, 372] on span "Eliminar restricción" at bounding box center [428, 375] width 65 height 21
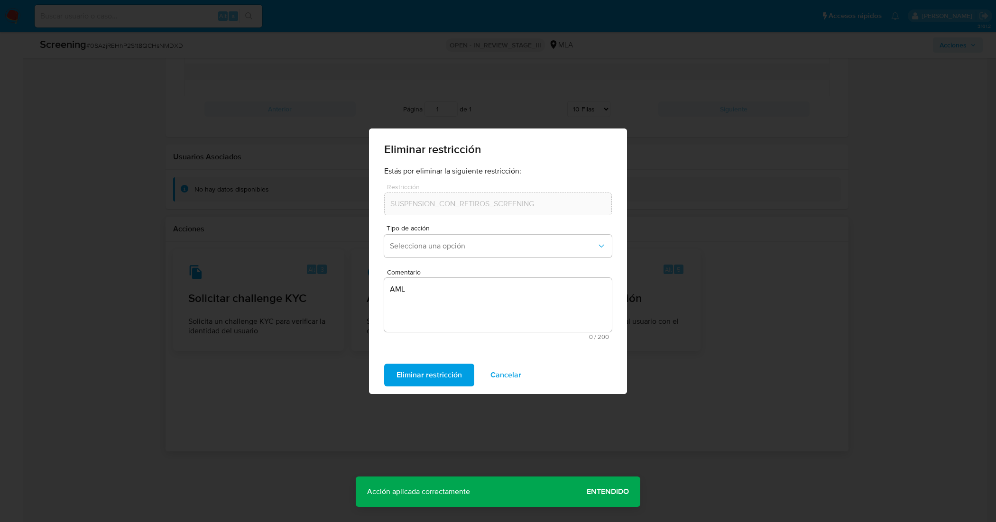
click at [617, 492] on span "Entendido" at bounding box center [607, 492] width 42 height 0
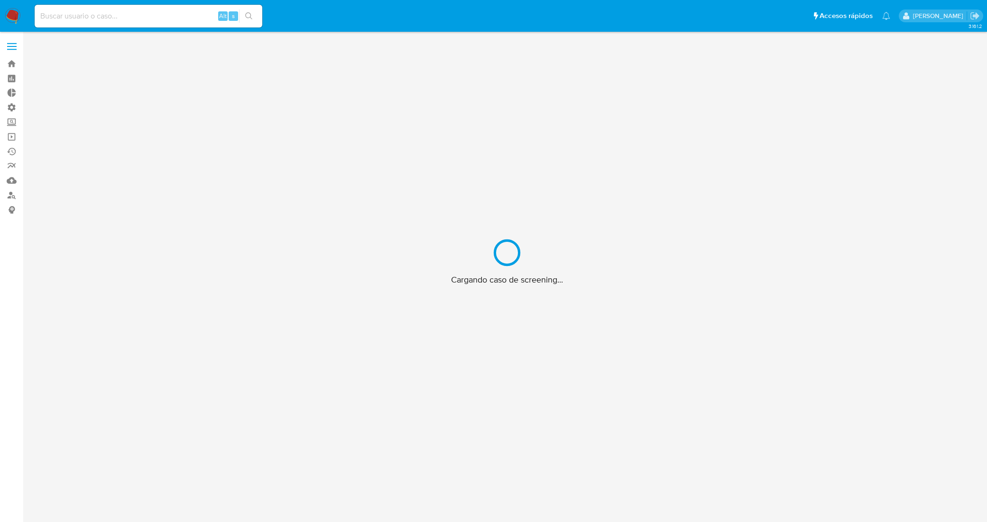
scroll to position [34, 0]
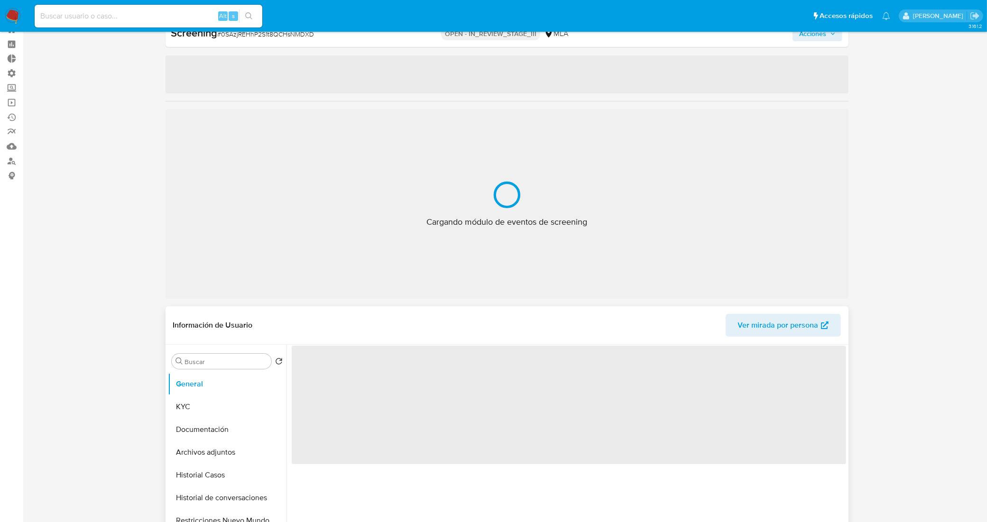
select select "10"
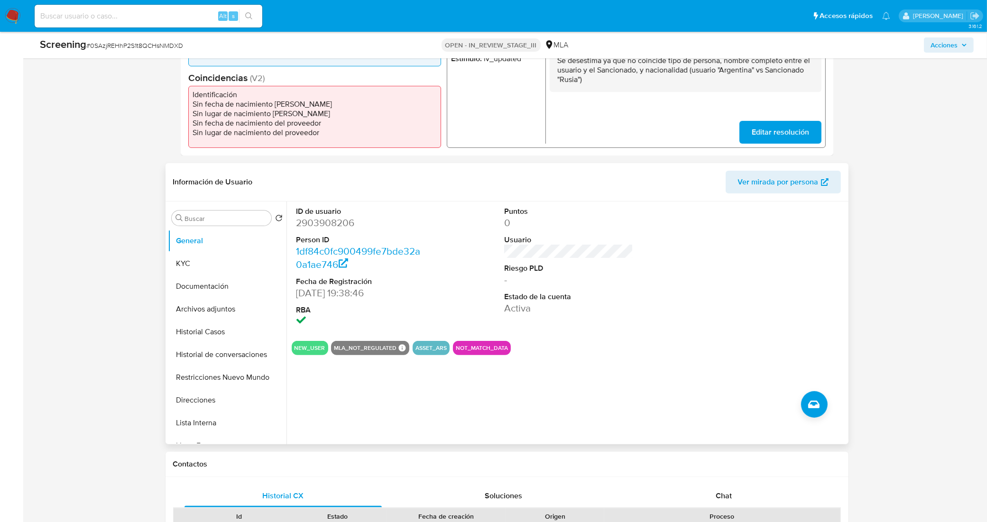
scroll to position [296, 0]
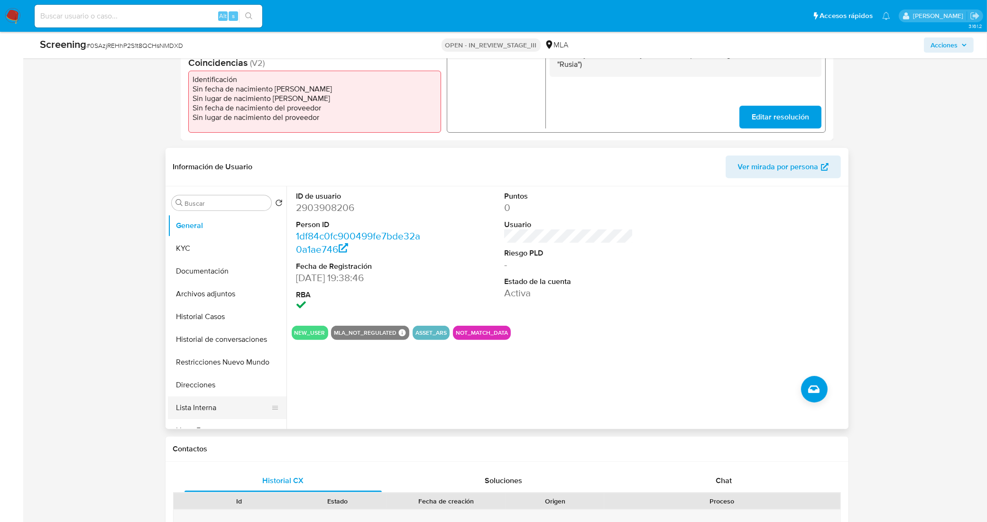
click at [218, 404] on button "Lista Interna" at bounding box center [223, 407] width 111 height 23
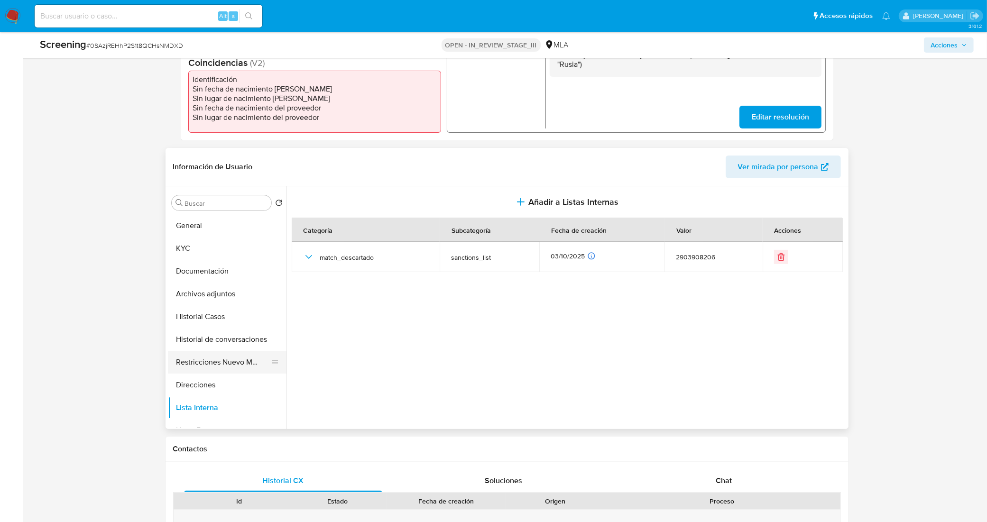
click at [214, 363] on button "Restricciones Nuevo Mundo" at bounding box center [223, 362] width 111 height 23
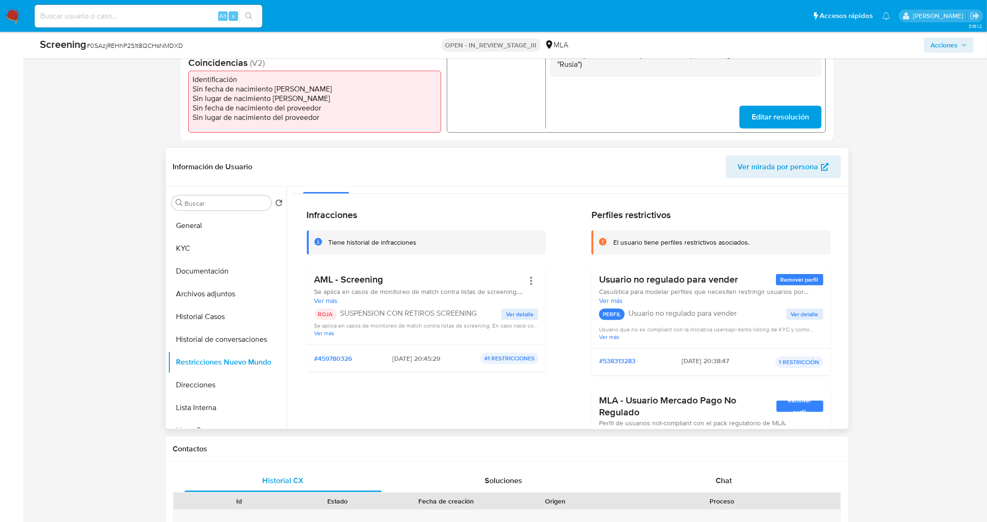
scroll to position [0, 0]
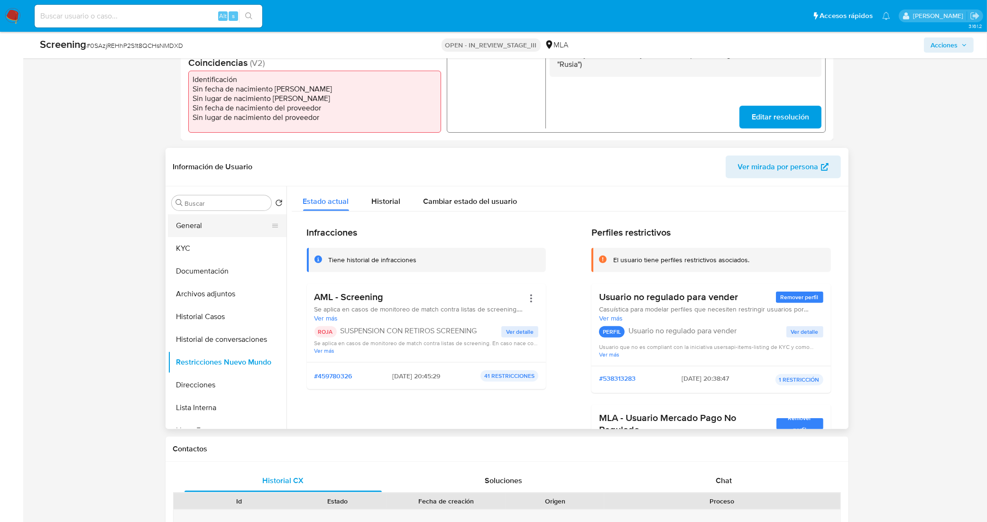
click at [231, 226] on button "General" at bounding box center [223, 225] width 111 height 23
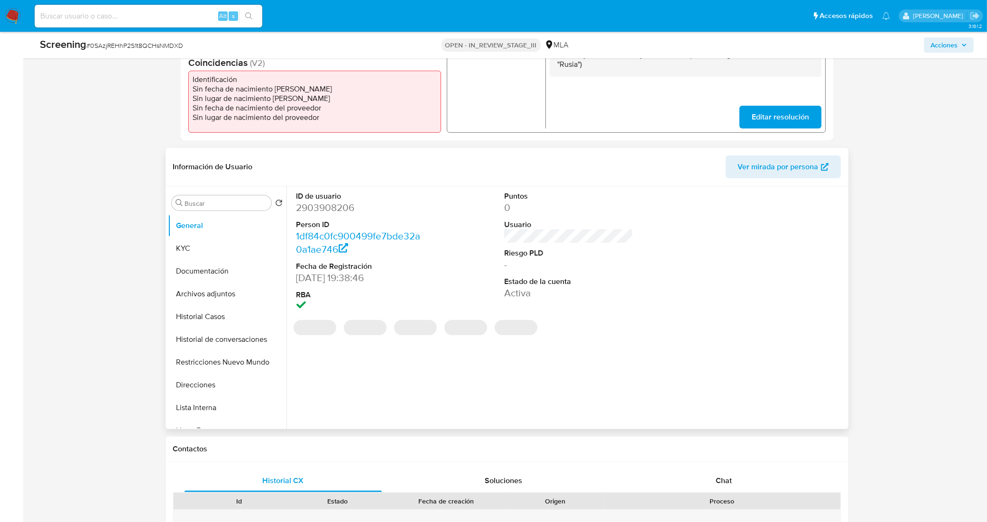
click at [333, 207] on dd "2903908206" at bounding box center [360, 207] width 129 height 13
copy dd "2903908206"
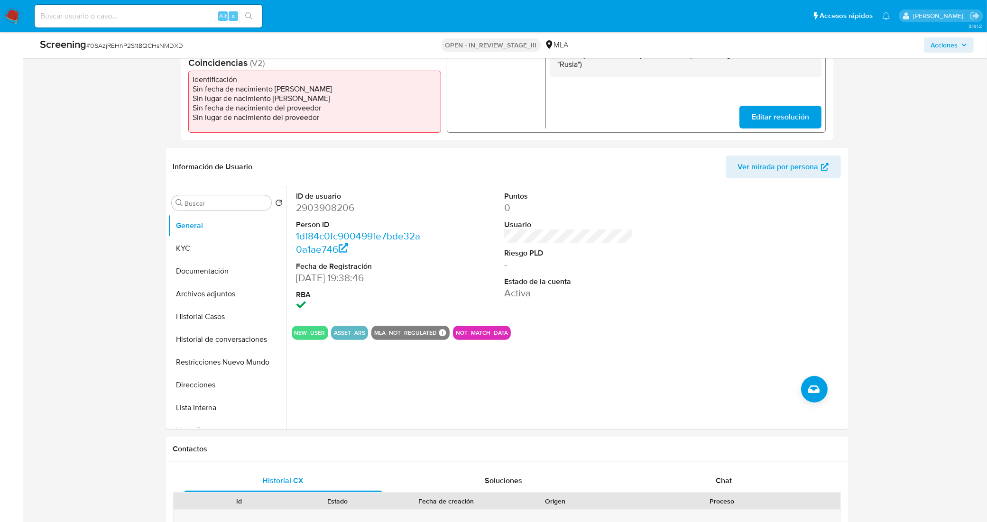
click at [178, 45] on span "# 0SAzjREHhP2S1t8QCHsNMDXD" at bounding box center [134, 45] width 97 height 9
copy span "0SAzjREHhP2S1t8QCHsNMDXD"
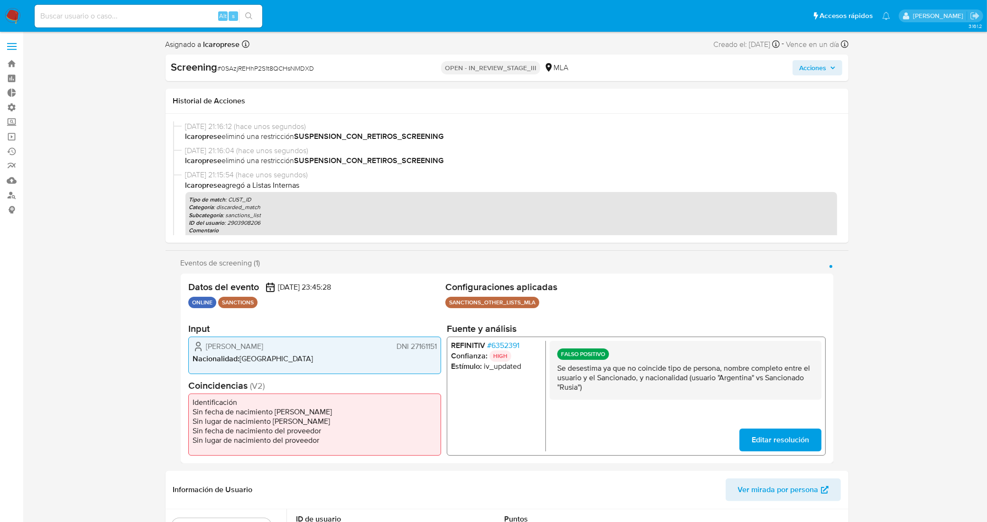
click at [422, 342] on span "DNI 27161151" at bounding box center [416, 345] width 40 height 9
drag, startPoint x: 205, startPoint y: 344, endPoint x: 442, endPoint y: 349, distance: 237.1
click at [442, 349] on div "Datos del evento 03/10/2025 23:45:28 ONLINE SANCTIONS Configuraciones aplicadas…" at bounding box center [507, 369] width 652 height 190
click at [445, 394] on div "Datos del evento 03/10/2025 23:45:28 ONLINE SANCTIONS Configuraciones aplicadas…" at bounding box center [507, 369] width 652 height 190
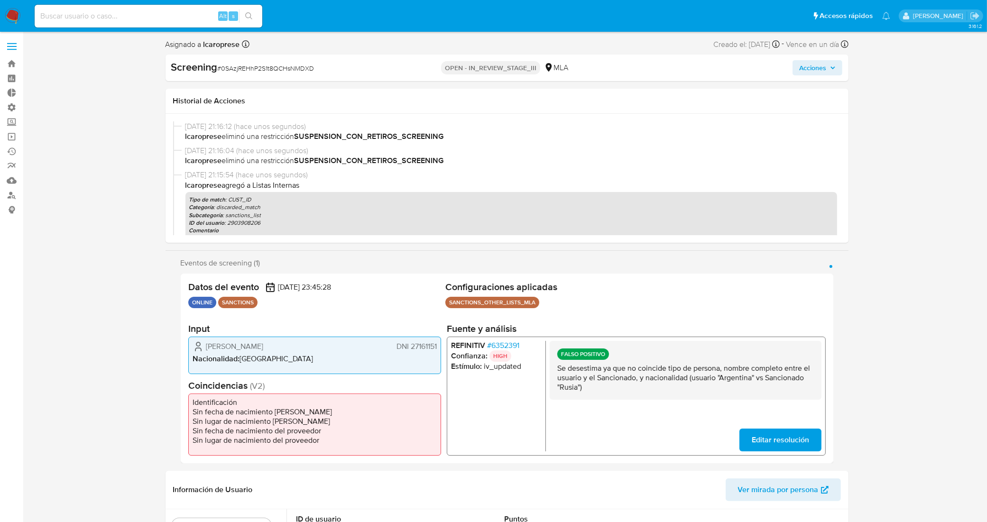
click at [510, 341] on span "# 6352391" at bounding box center [502, 344] width 32 height 9
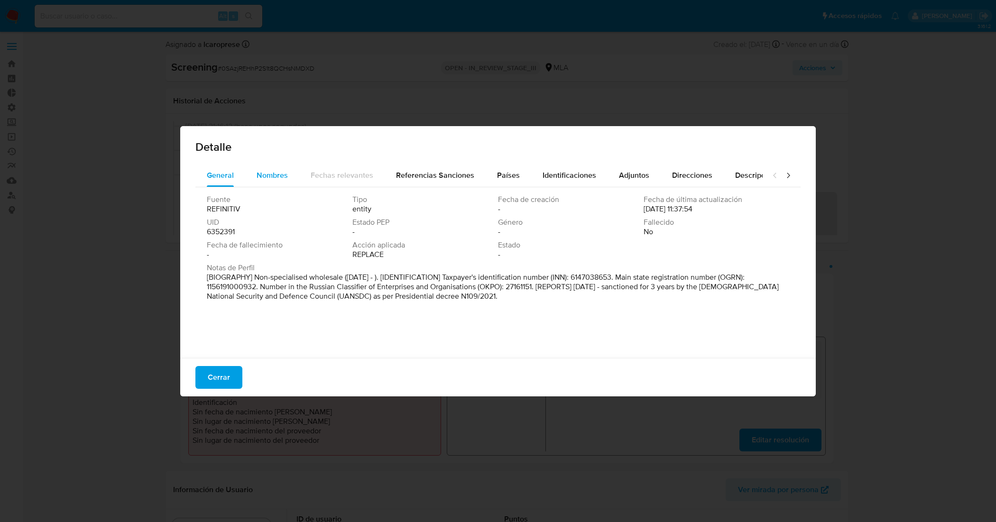
click at [262, 173] on span "Nombres" at bounding box center [271, 175] width 31 height 11
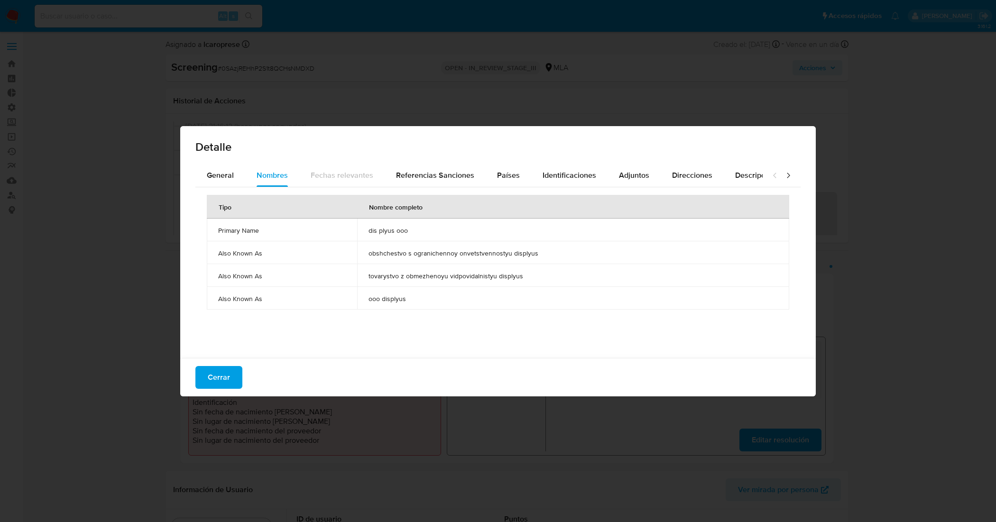
drag, startPoint x: 392, startPoint y: 226, endPoint x: 367, endPoint y: 229, distance: 24.3
click at [368, 229] on span "dis plyus ooo" at bounding box center [572, 230] width 409 height 9
click at [449, 342] on div "Tipo Nombre completo Primary Name dis plyus ooo Also Known As obshchestvo s ogr…" at bounding box center [497, 270] width 605 height 166
click at [230, 373] on button "Cerrar" at bounding box center [218, 377] width 47 height 23
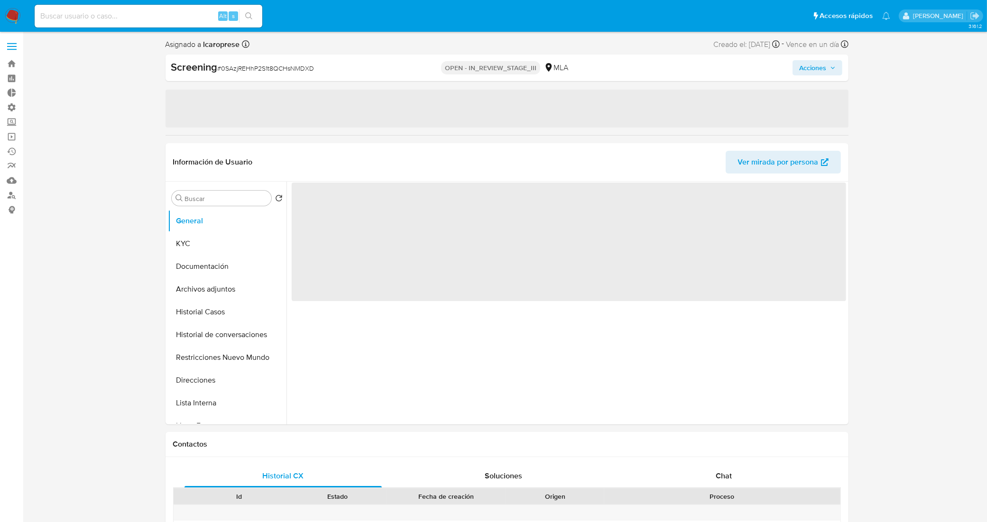
select select "10"
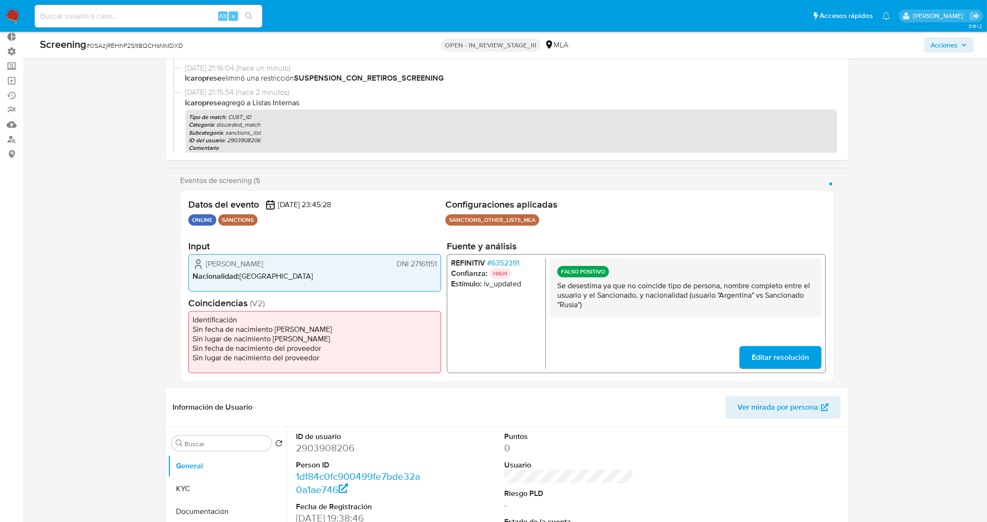
scroll to position [237, 0]
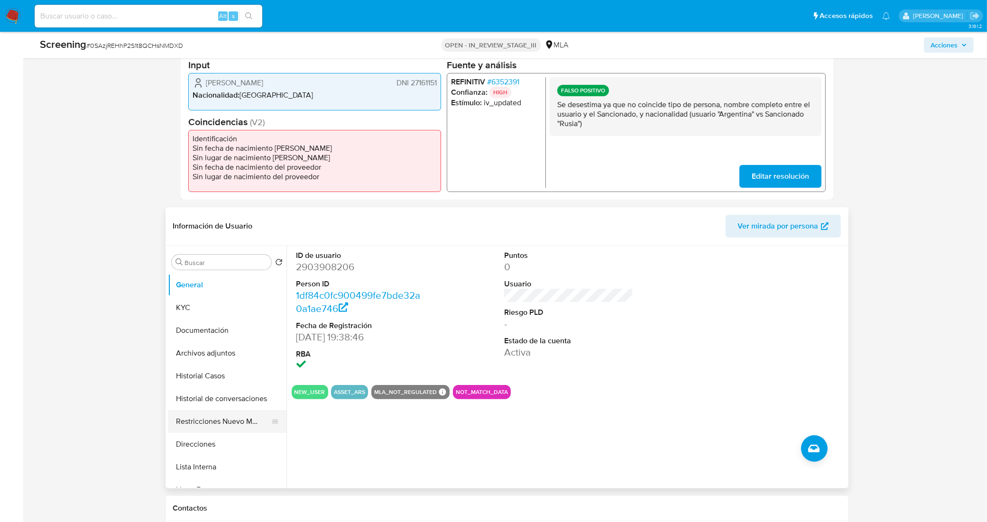
click at [202, 418] on button "Restricciones Nuevo Mundo" at bounding box center [223, 421] width 111 height 23
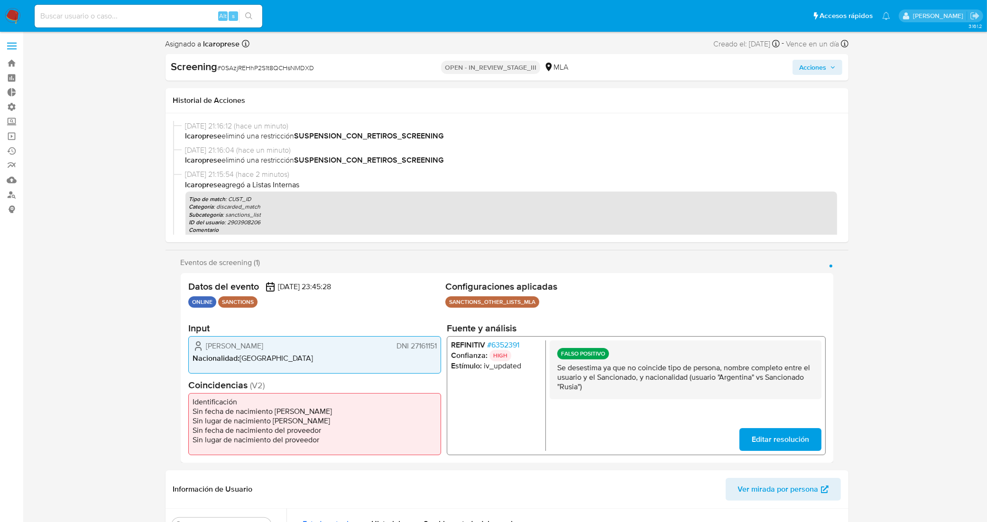
scroll to position [0, 0]
click at [830, 70] on icon "button" at bounding box center [833, 68] width 6 height 6
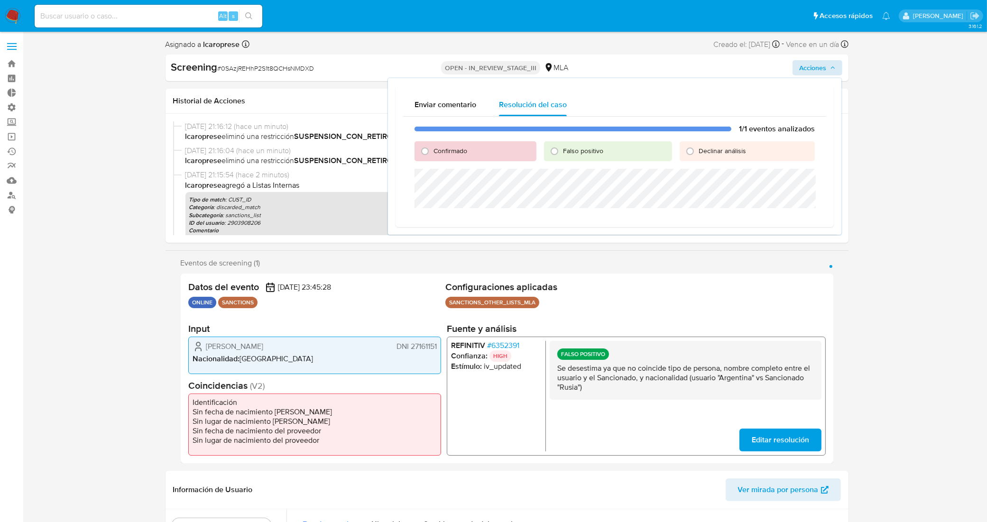
click at [586, 152] on span "Falso positivo" at bounding box center [583, 150] width 40 height 9
click at [562, 152] on input "Falso positivo" at bounding box center [554, 151] width 15 height 15
radio input "true"
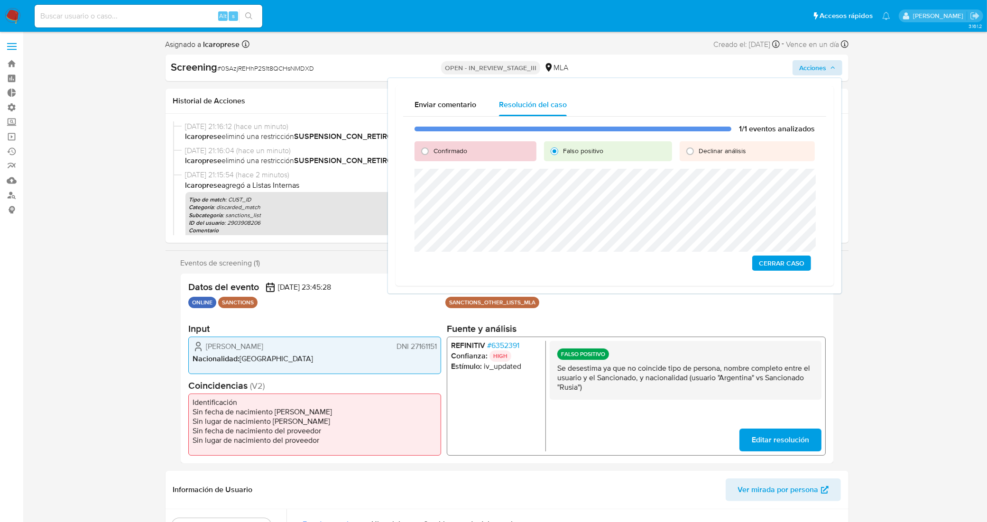
click at [774, 262] on span "Cerrar Caso" at bounding box center [782, 262] width 46 height 13
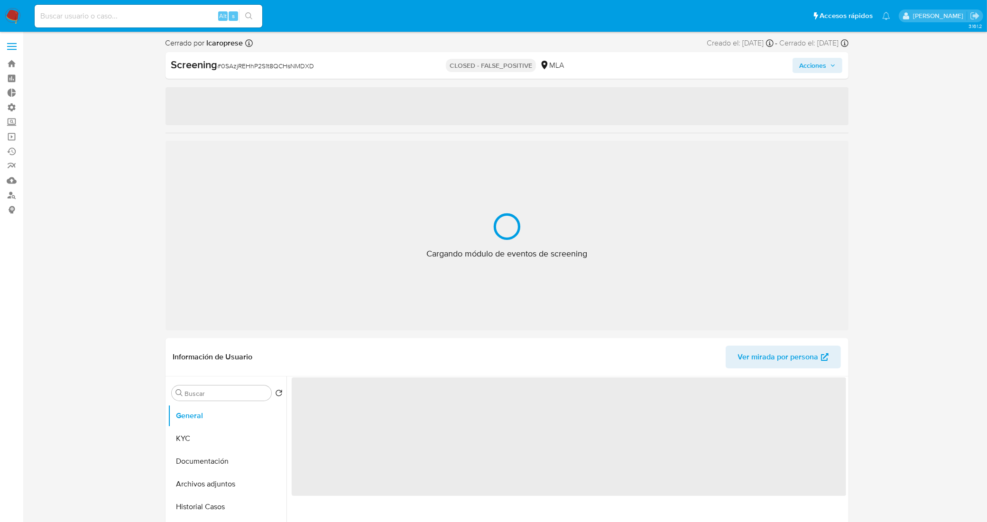
select select "10"
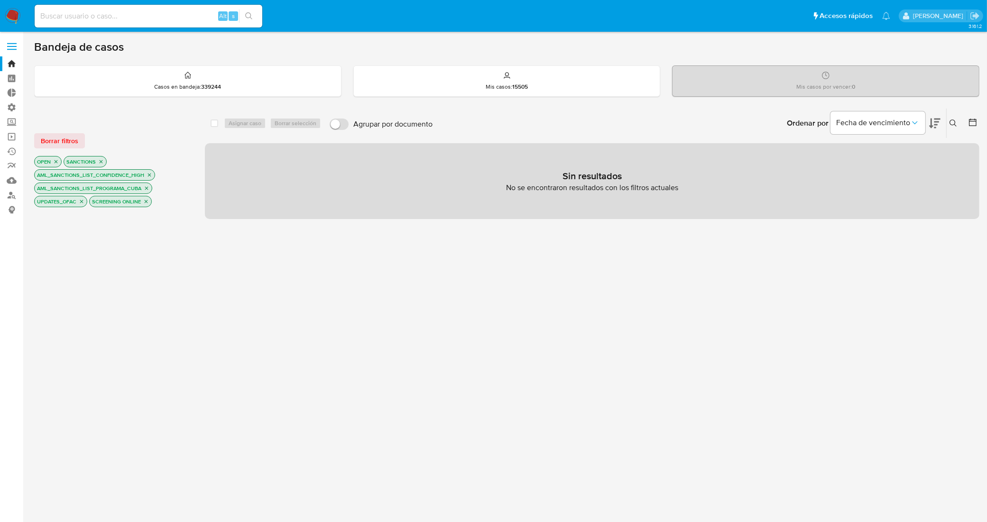
click at [57, 162] on icon "close-filter" at bounding box center [56, 161] width 3 height 3
